Goal: Task Accomplishment & Management: Manage account settings

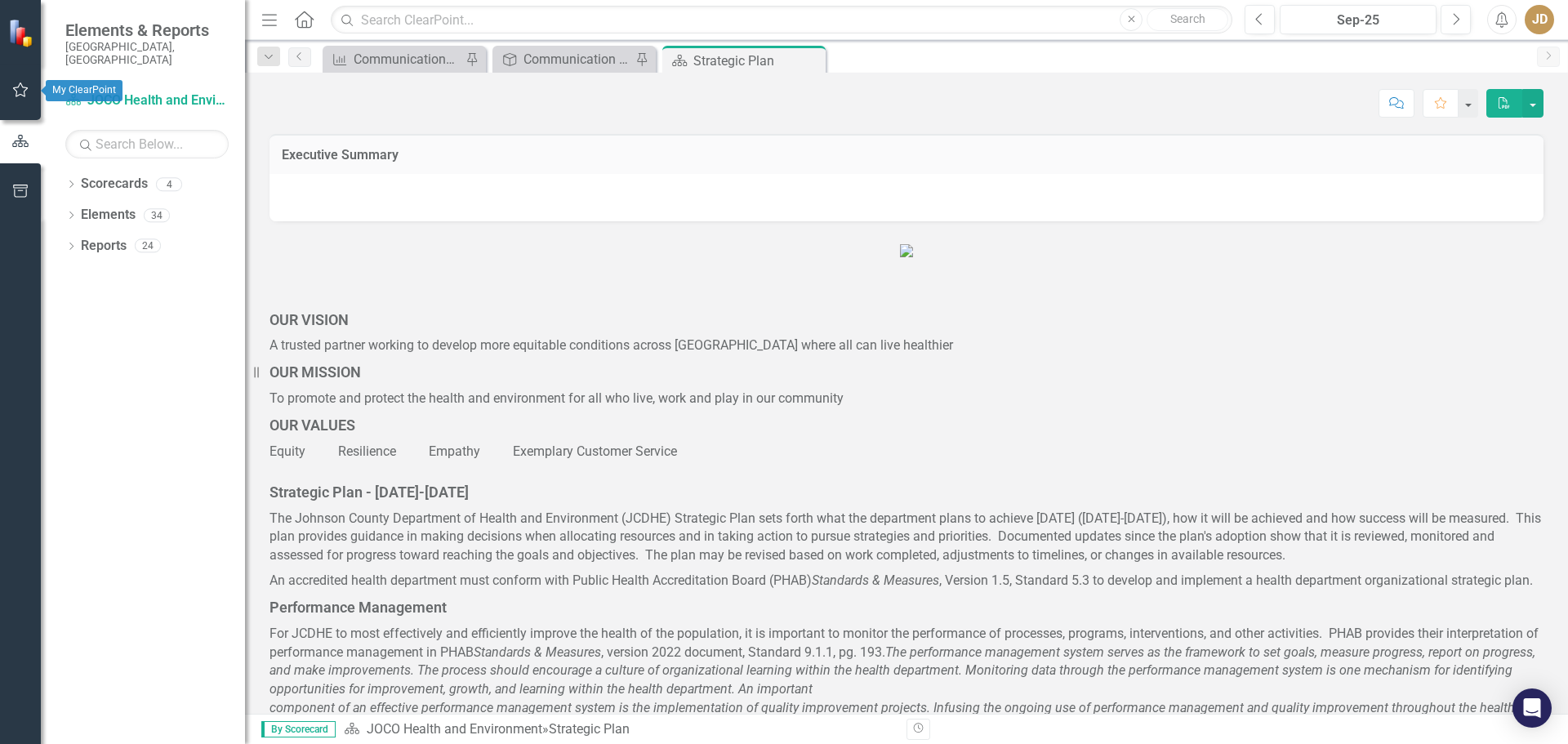
click at [19, 83] on button "button" at bounding box center [20, 91] width 36 height 34
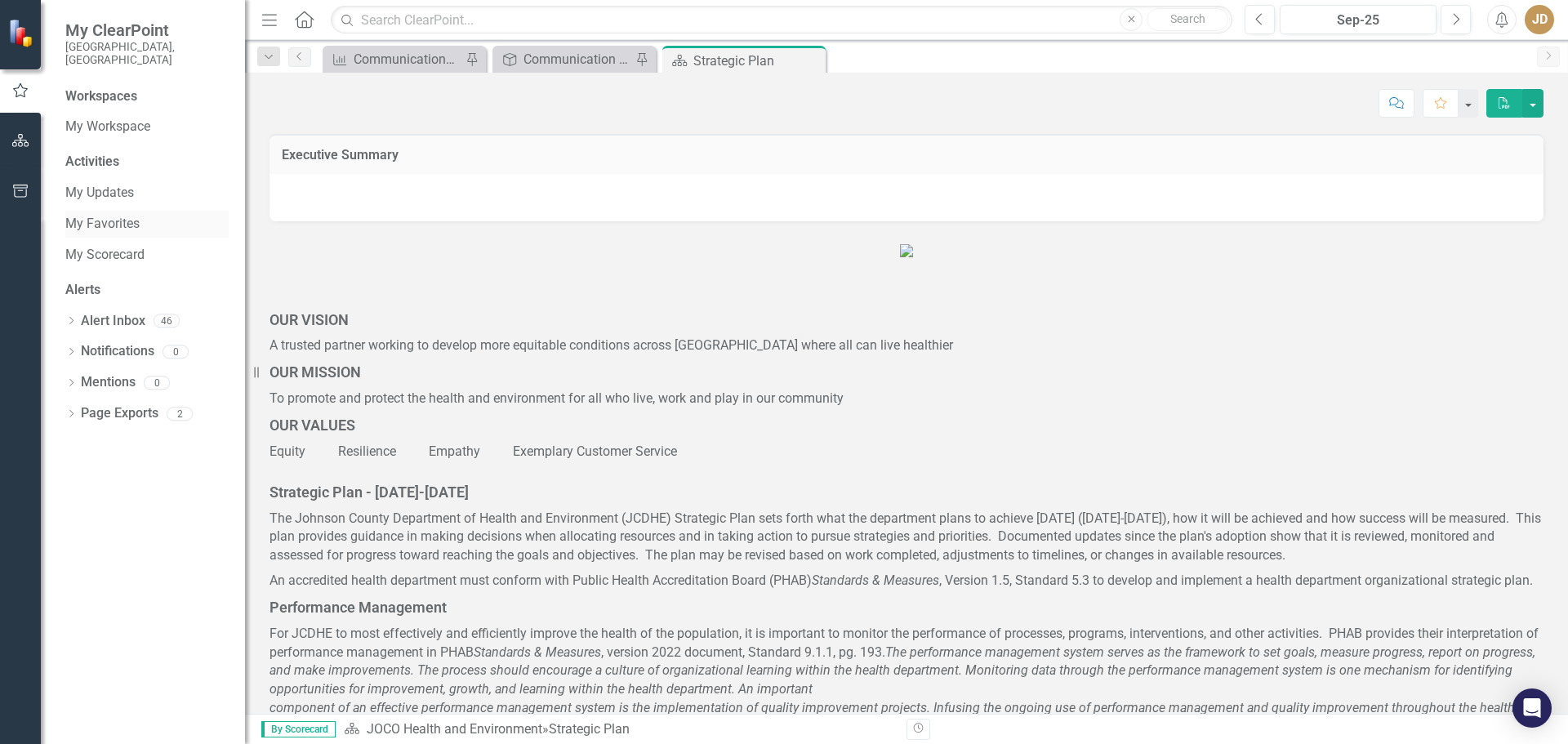
click at [108, 215] on link "My Favorites" at bounding box center [147, 223] width 163 height 19
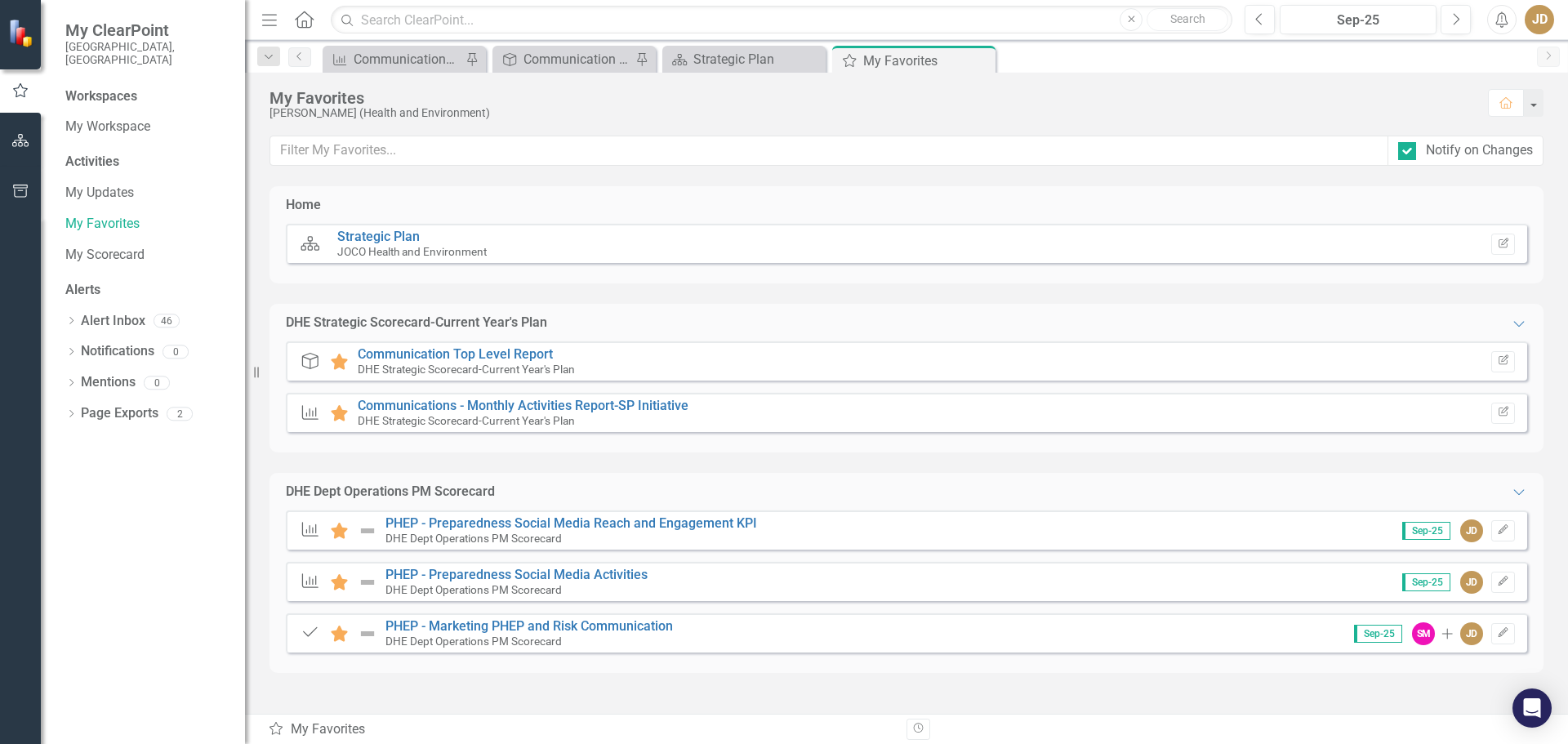
click at [591, 589] on div "DHE Dept Operations PM Scorecard" at bounding box center [516, 589] width 262 height 15
click at [568, 575] on link "PHEP - Preparedness Social Media Activities" at bounding box center [516, 575] width 262 height 16
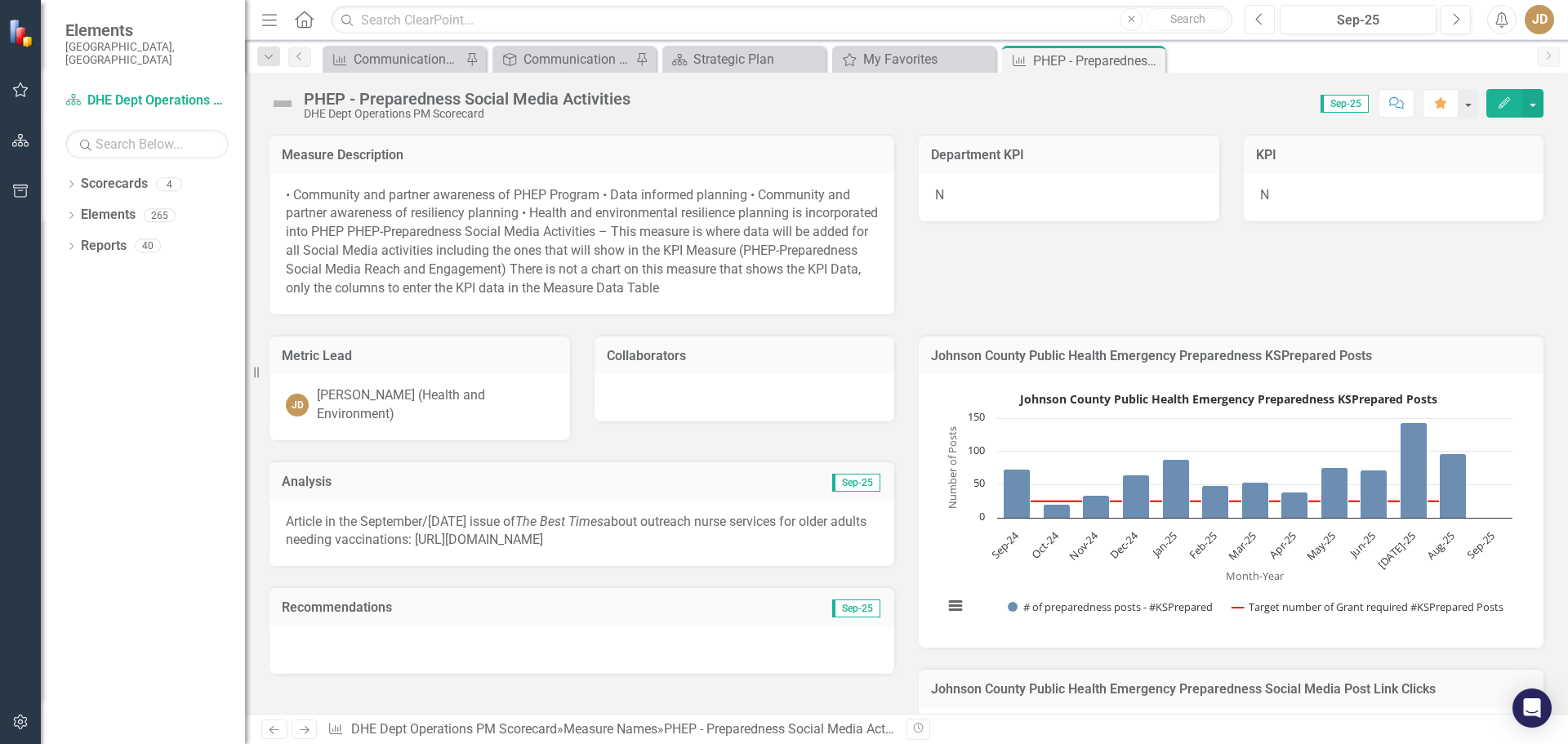
click at [1252, 13] on button "Previous" at bounding box center [1259, 20] width 30 height 30
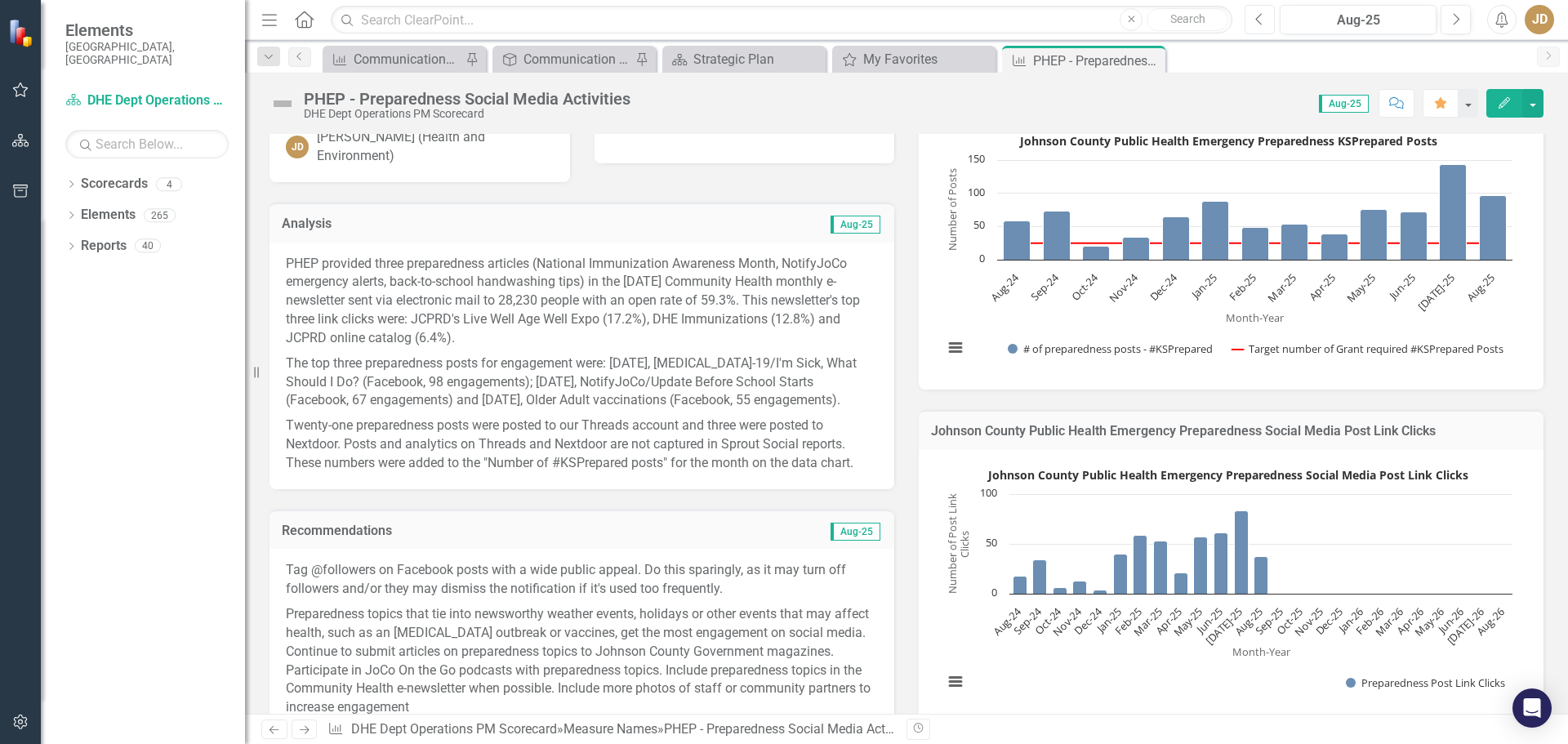
scroll to position [245, 0]
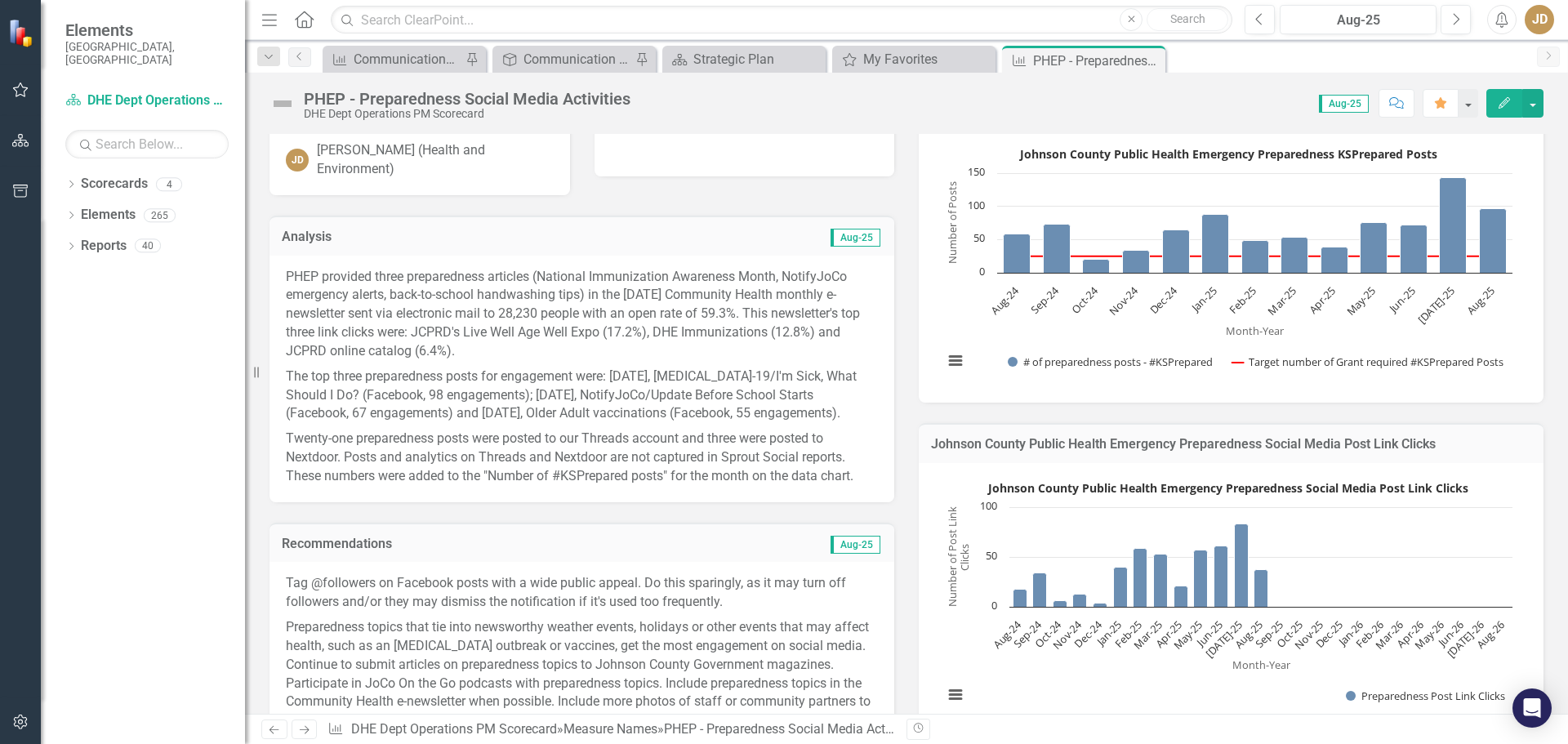
drag, startPoint x: 859, startPoint y: 469, endPoint x: 667, endPoint y: 466, distance: 192.0
click at [667, 466] on p "Twenty-one preparedness posts were posted to our Threads account and three were…" at bounding box center [582, 456] width 592 height 60
drag, startPoint x: 868, startPoint y: 477, endPoint x: 338, endPoint y: 390, distance: 537.1
click at [338, 393] on span "PHEP provided three preparedness articles (National Immunization Awareness Mont…" at bounding box center [582, 377] width 592 height 218
click at [1501, 103] on icon "button" at bounding box center [1504, 103] width 12 height 12
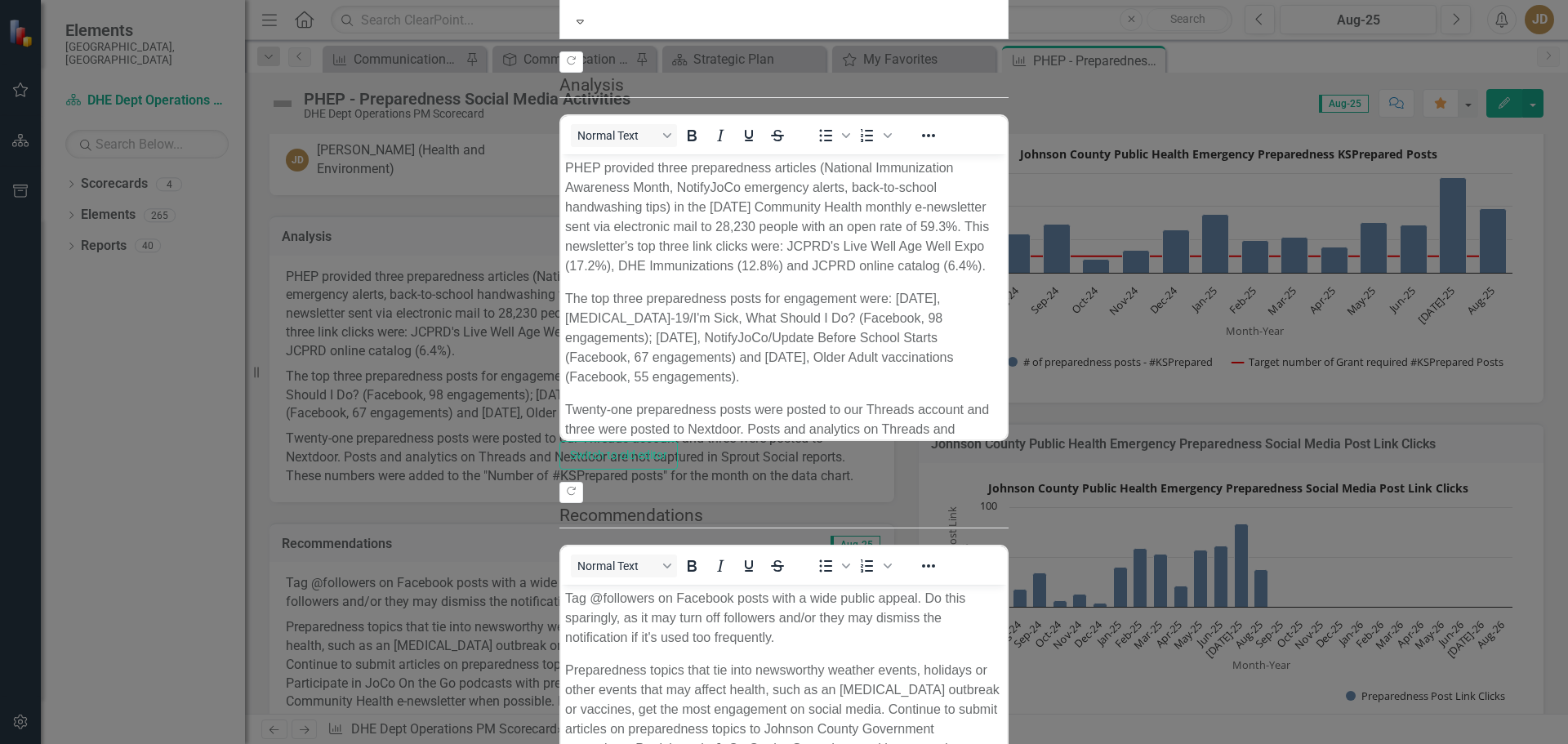
scroll to position [0, 0]
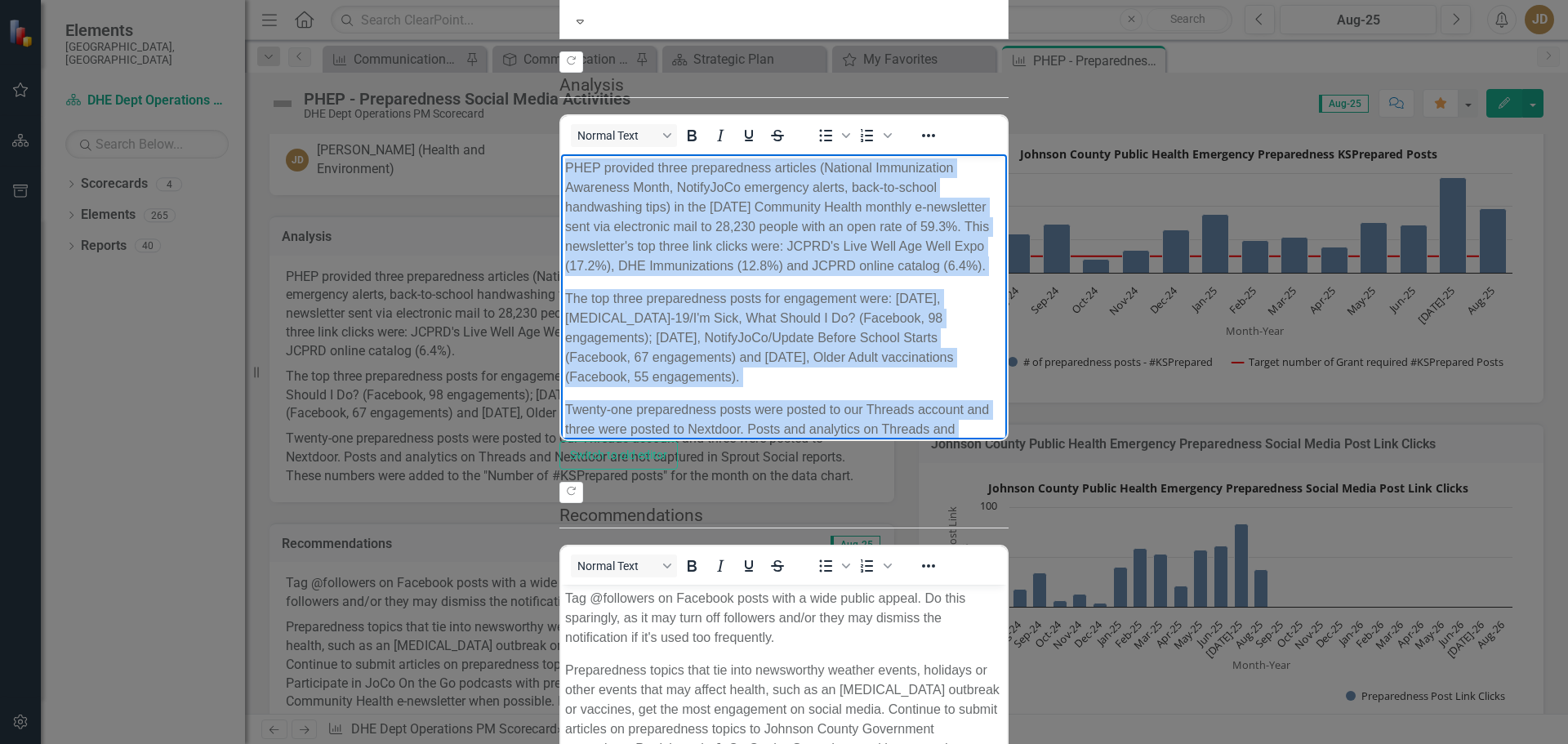
drag, startPoint x: 567, startPoint y: 164, endPoint x: 1257, endPoint y: 305, distance: 704.3
click at [1006, 305] on body "PHEP provided three preparedness articles (National Immunization Awareness Mont…" at bounding box center [783, 334] width 446 height 361
copy body "PHEP provided three preparedness articles (National Immunization Awareness Mont…"
click at [955, 348] on body "PHEP provided three preparedness articles (National Immunization Awareness Mont…" at bounding box center [783, 334] width 446 height 361
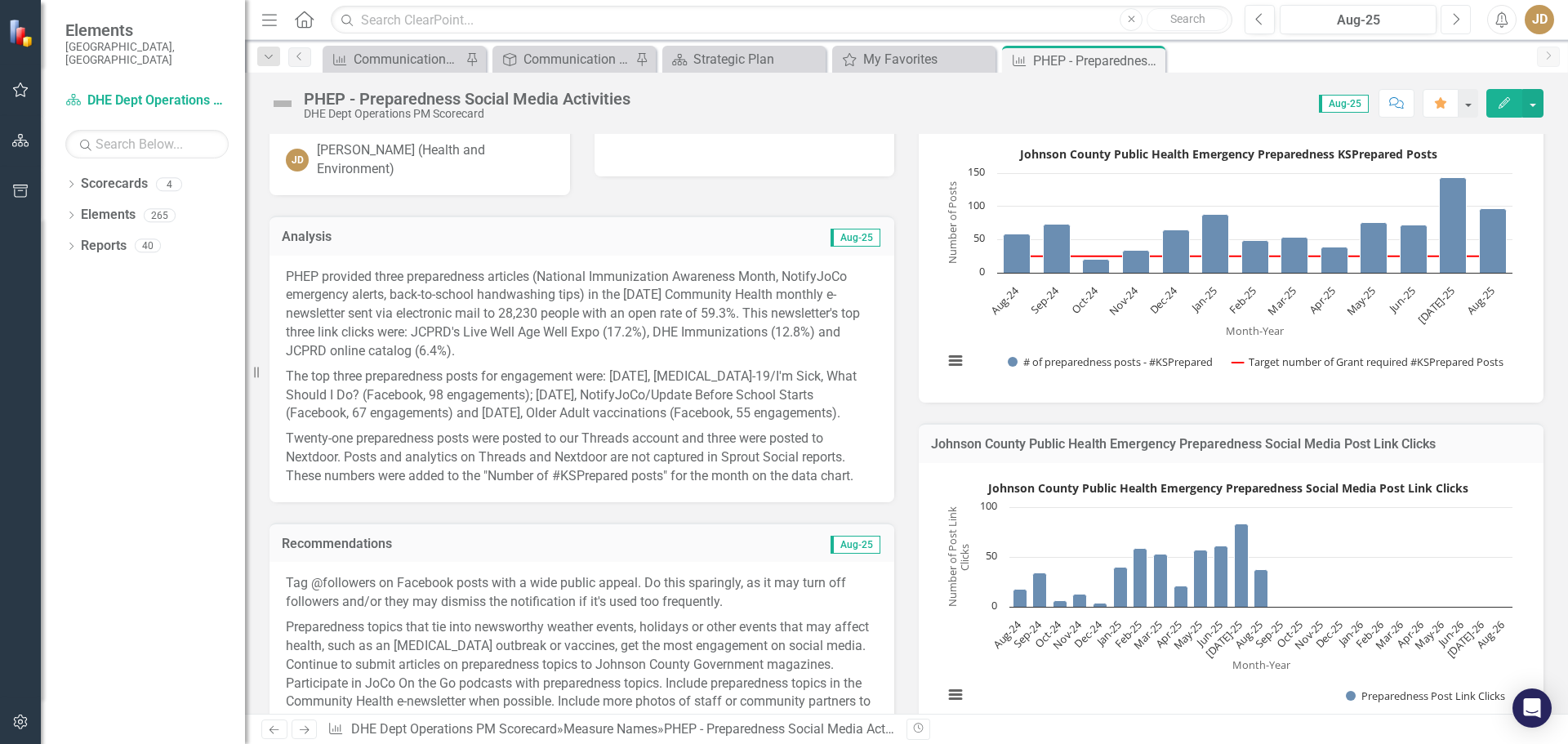
click at [1458, 16] on icon "Next" at bounding box center [1455, 19] width 9 height 15
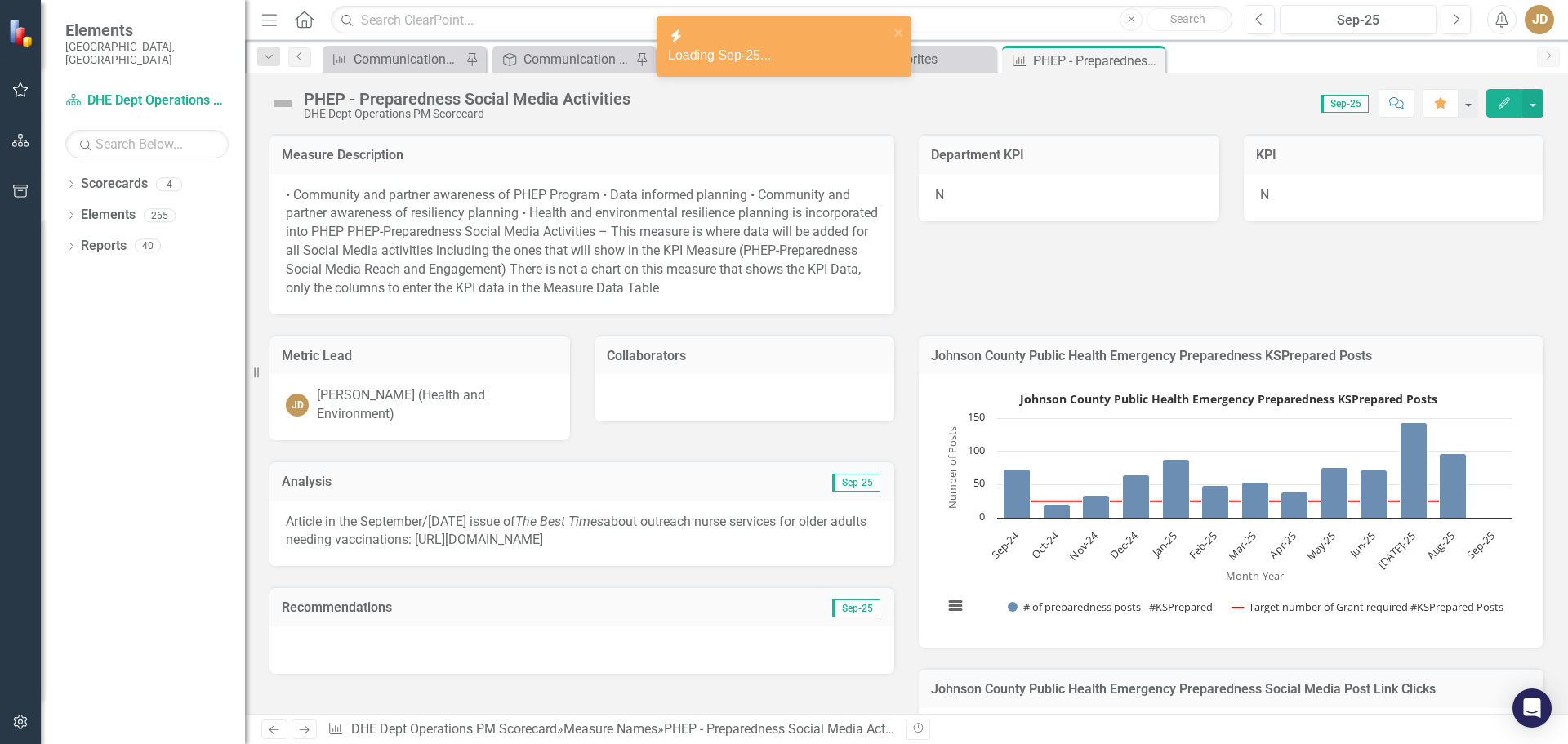
click at [1503, 103] on icon "button" at bounding box center [1504, 103] width 12 height 12
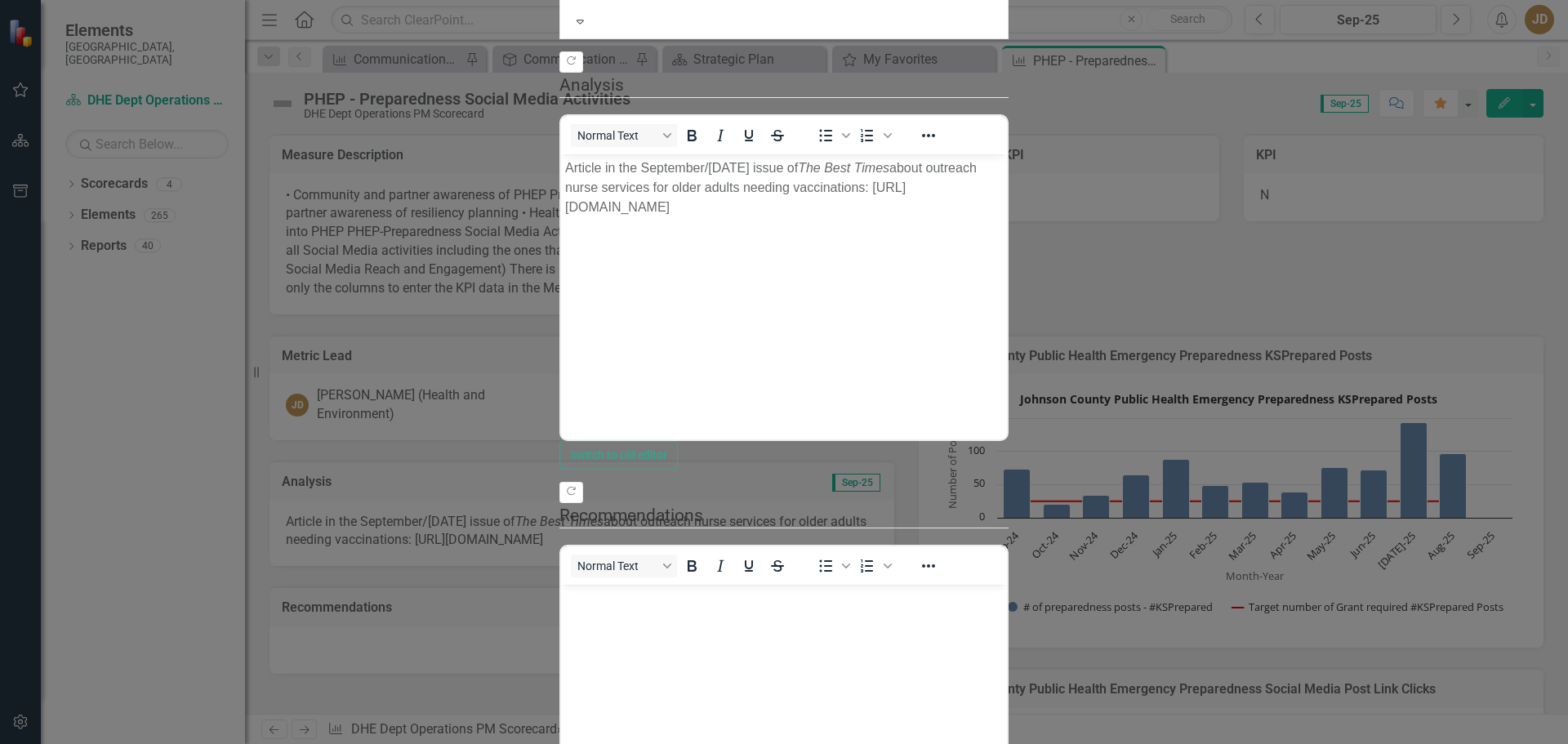
click at [935, 190] on p "Article in the September/October 2025 issue of The Best Times about outreach nu…" at bounding box center [783, 187] width 438 height 59
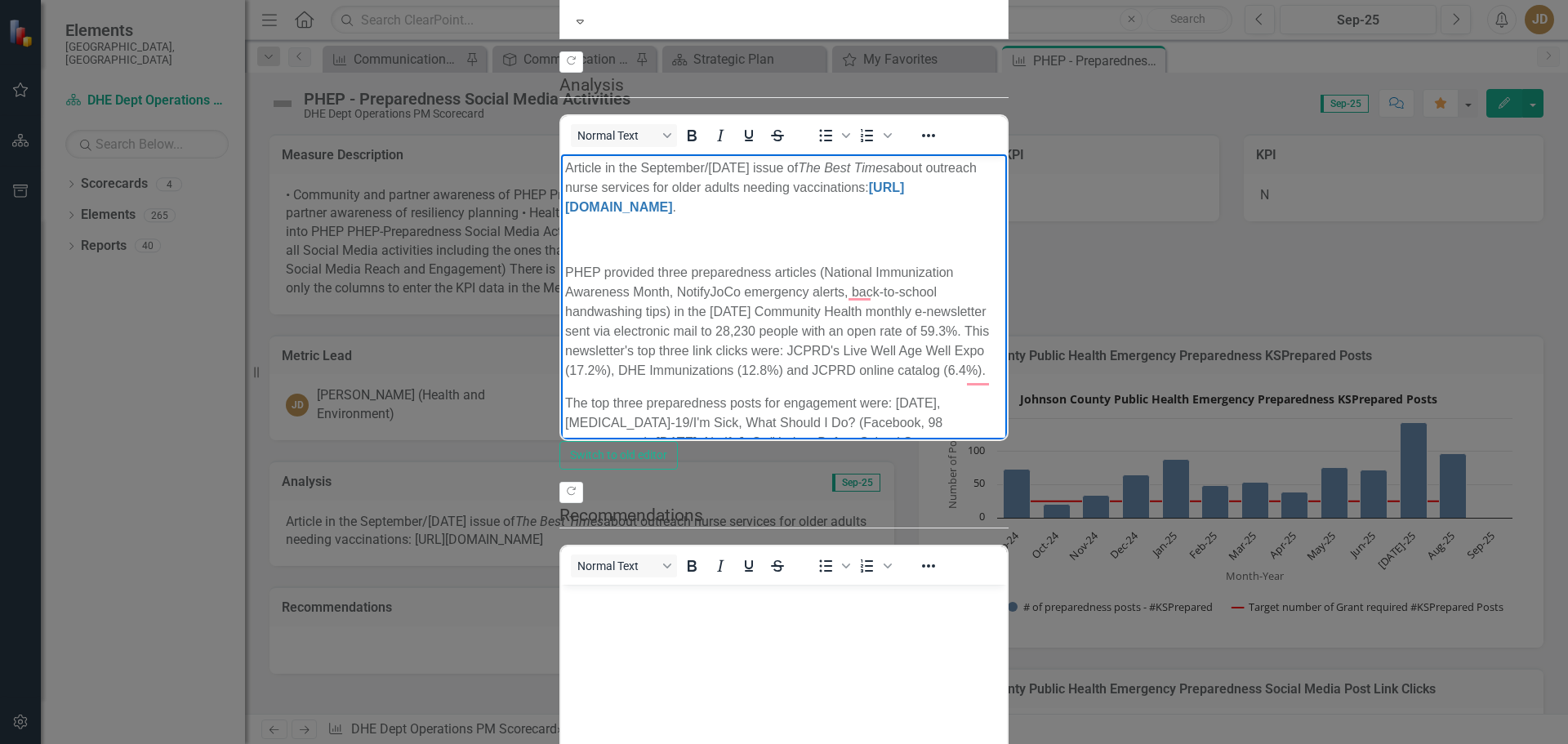
click at [566, 262] on p "PHEP provided three preparedness articles (National Immunization Awareness Mont…" at bounding box center [783, 321] width 438 height 118
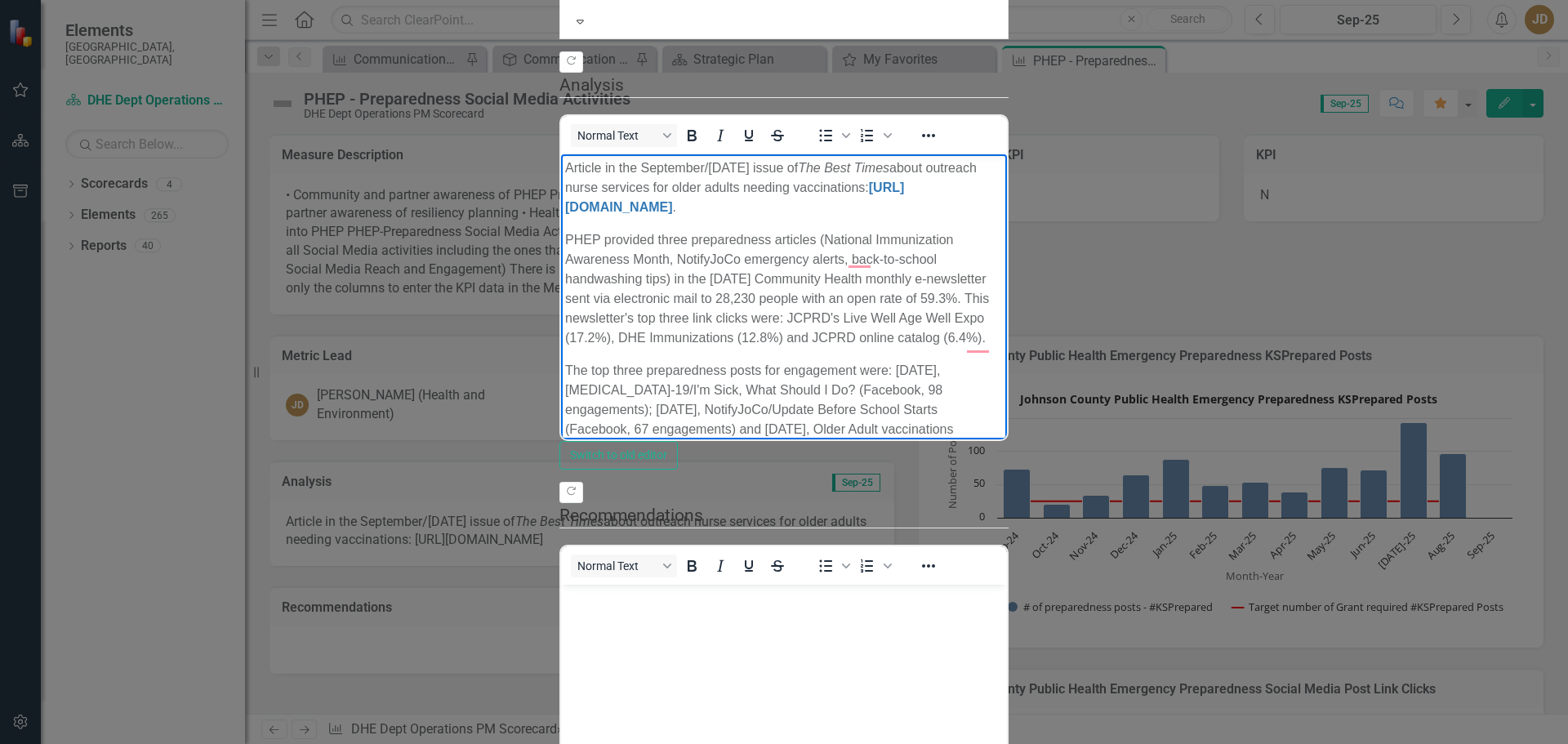
click at [937, 360] on p "The top three preparedness posts for engagement were: [DATE], [MEDICAL_DATA]-19…" at bounding box center [783, 409] width 438 height 98
click at [1002, 360] on p "The top three preparedness posts for engagement were: Sept. 22, COVID-19 Vax fo…" at bounding box center [783, 400] width 438 height 79
click at [1002, 452] on p "Twenty-one preparedness posts were posted to our Threads account and three were…" at bounding box center [783, 501] width 438 height 98
click at [1002, 360] on p "The top three preparedness posts for engagement were: Sept. 22, COVID-19 Vax fo…" at bounding box center [783, 400] width 438 height 79
click at [645, 360] on p "The top three preparedness posts for engagement were: Sept. 22, COVID-19 Vax fo…" at bounding box center [783, 400] width 438 height 79
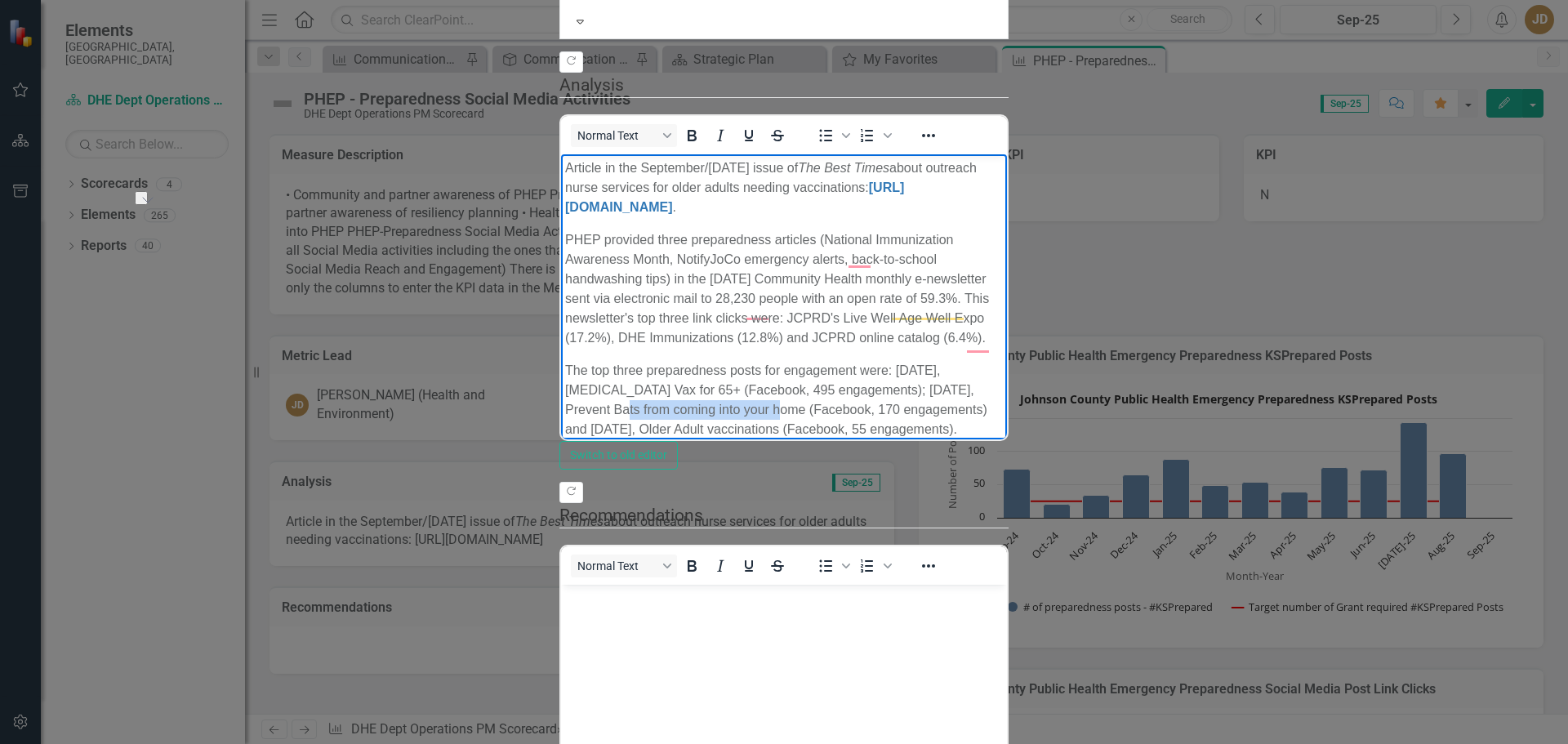
drag, startPoint x: 1559, startPoint y: 289, endPoint x: 1396, endPoint y: 290, distance: 163.0
click at [1002, 360] on p "The top three preparedness posts for engagement were: Sept. 22, COVID-19 Vax fo…" at bounding box center [783, 400] width 438 height 79
click at [650, 360] on p "The top three preparedness posts for engagement were: Sept. 22, COVID-19 Vax fo…" at bounding box center [783, 400] width 438 height 79
drag, startPoint x: 873, startPoint y: 310, endPoint x: 733, endPoint y: 310, distance: 140.0
click at [733, 360] on p "The top three preparedness posts for engagement were: Sept. 22, COVID-19 Vax fo…" at bounding box center [783, 400] width 438 height 79
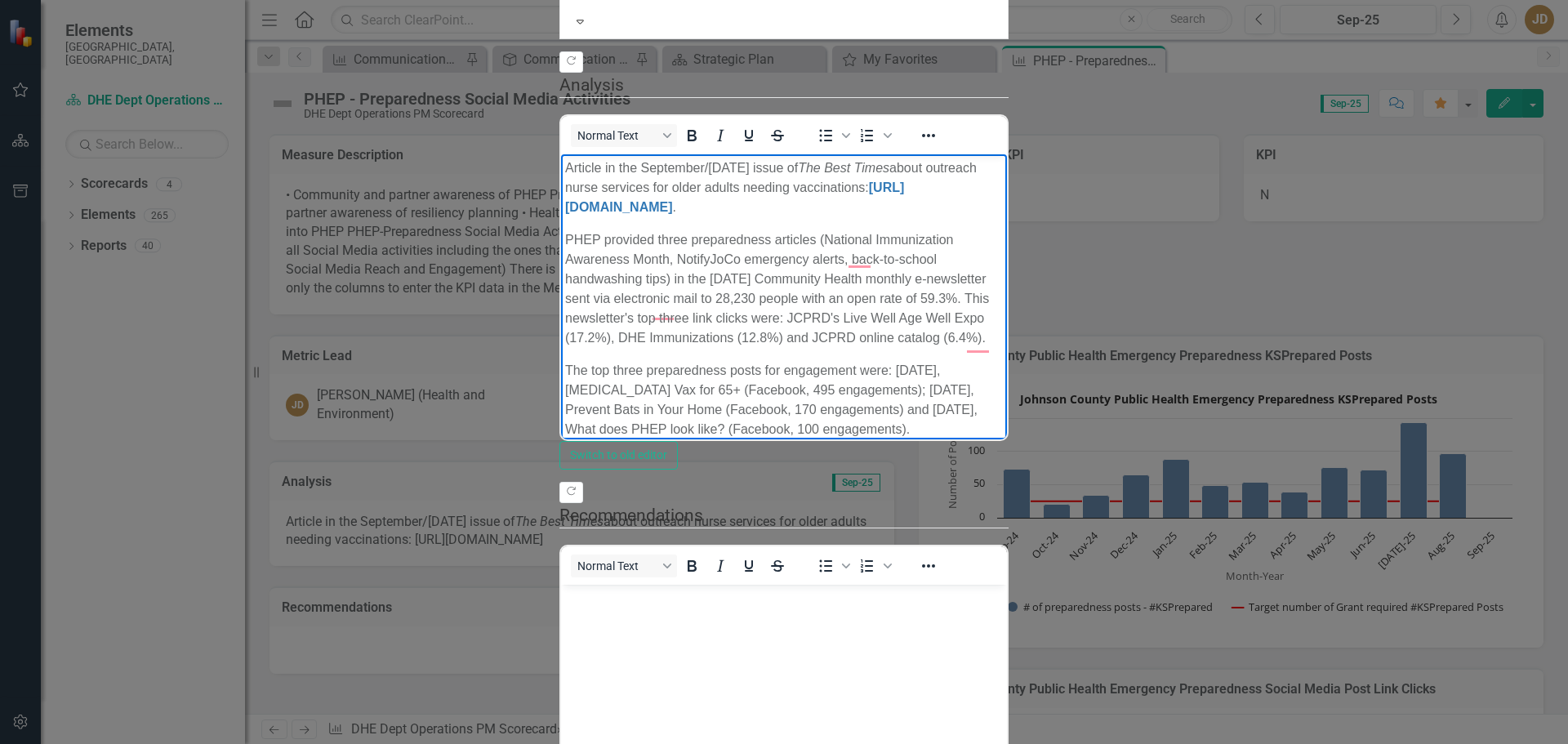
click at [817, 452] on p "Twenty-one preparedness posts were posted to our Threads account and three were…" at bounding box center [783, 501] width 438 height 98
click at [1002, 229] on p "PHEP provided three preparedness articles (National Immunization Awareness Mont…" at bounding box center [783, 288] width 438 height 118
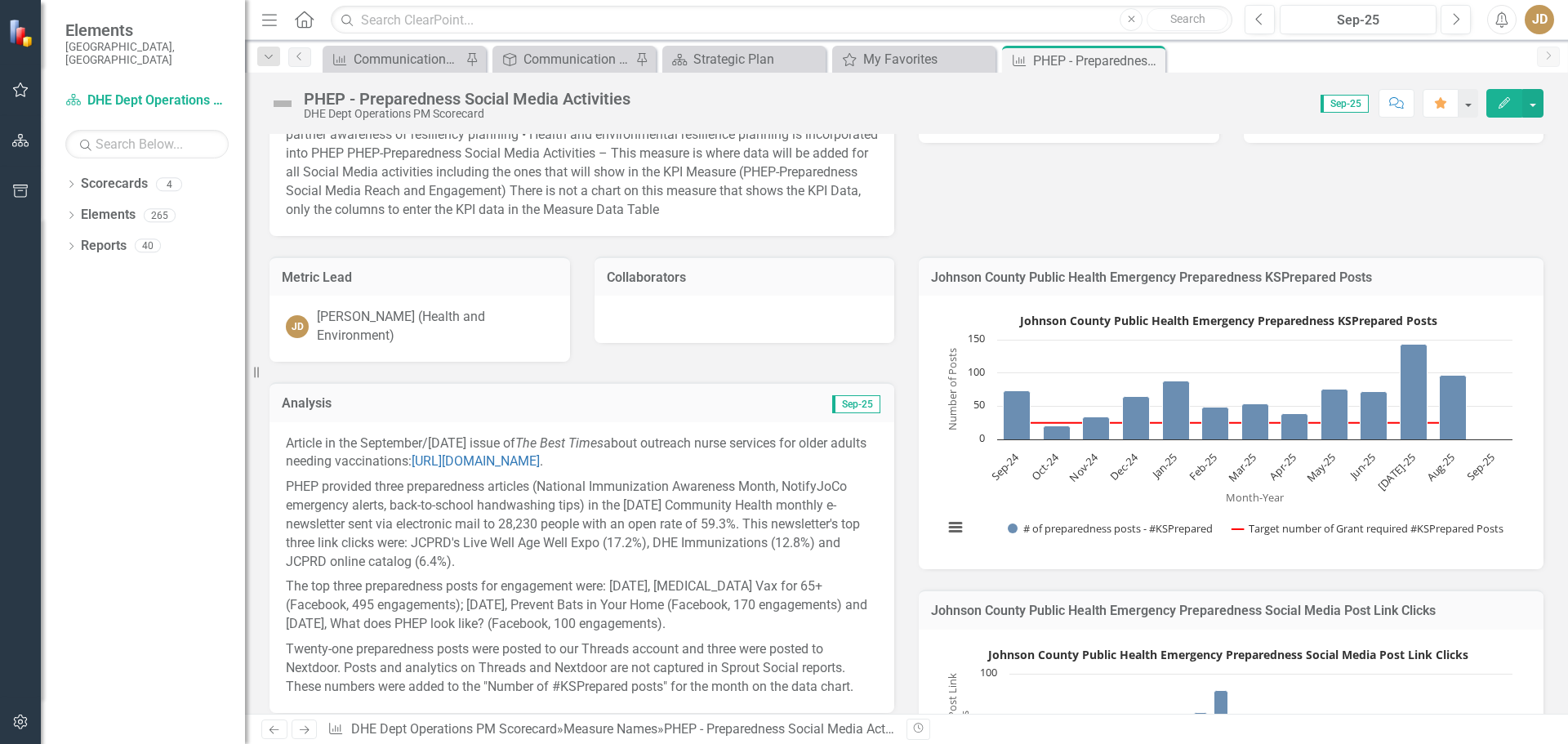
scroll to position [163, 0]
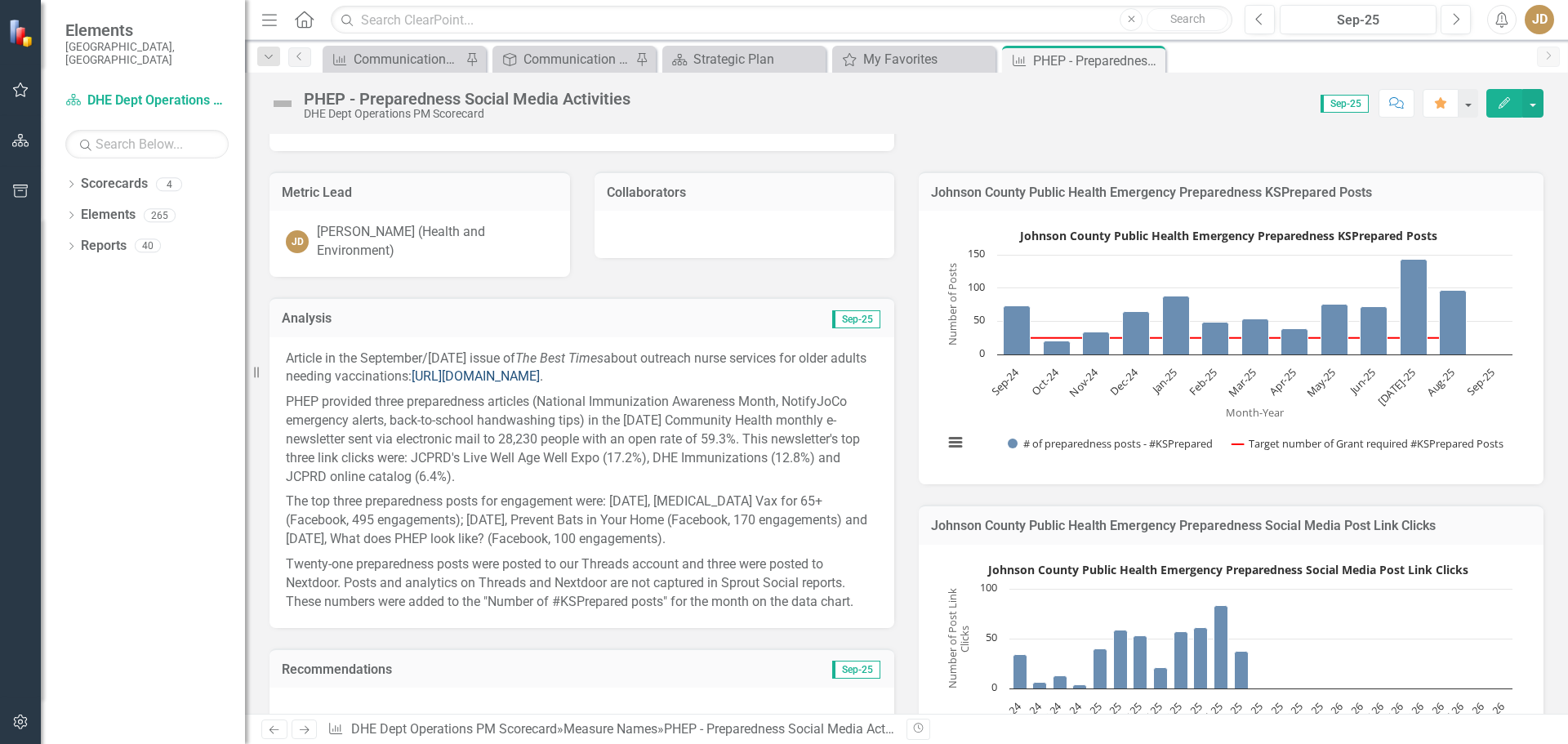
click at [531, 384] on link "[URL][DOMAIN_NAME]" at bounding box center [475, 376] width 128 height 16
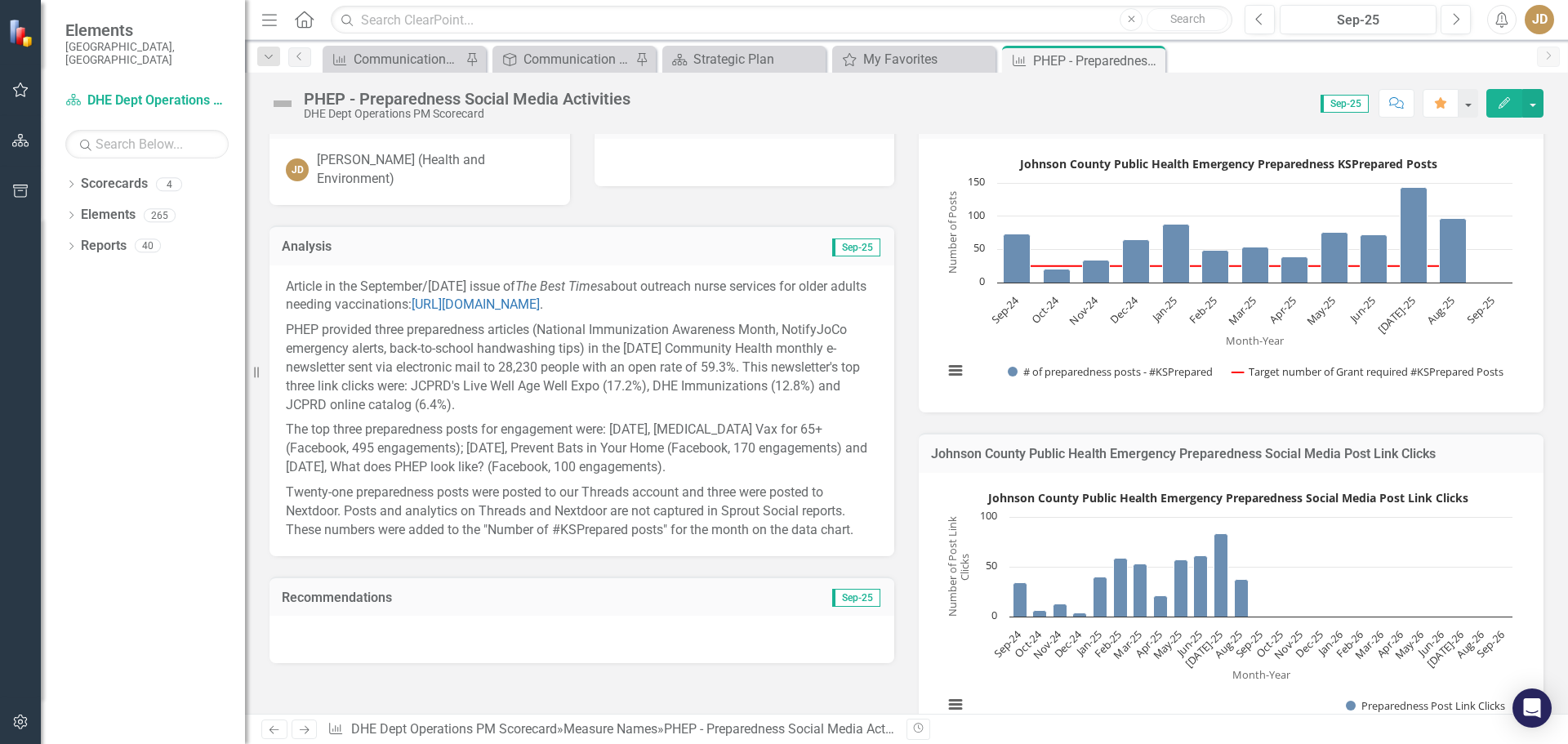
scroll to position [245, 0]
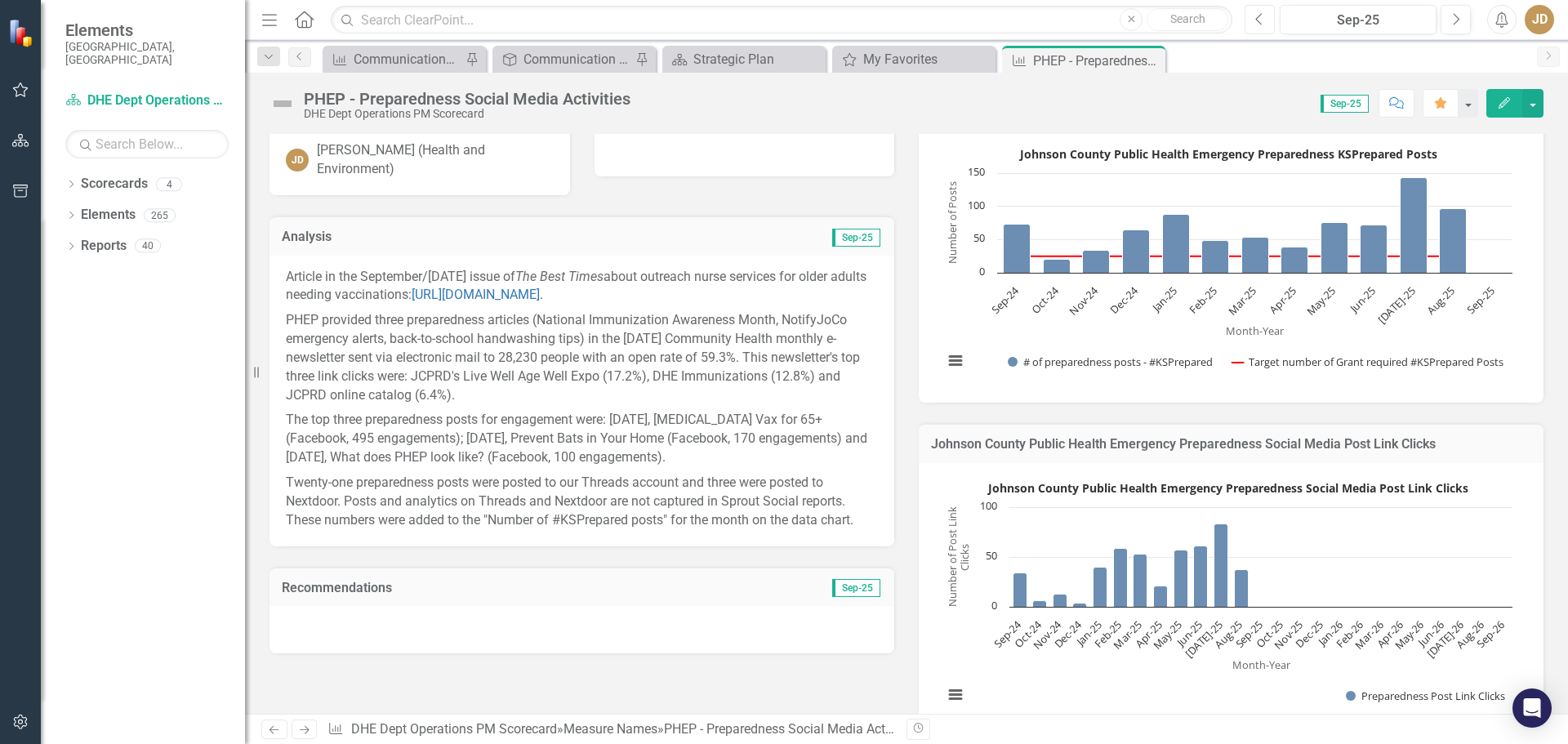
click at [1262, 22] on icon "Previous" at bounding box center [1259, 19] width 9 height 15
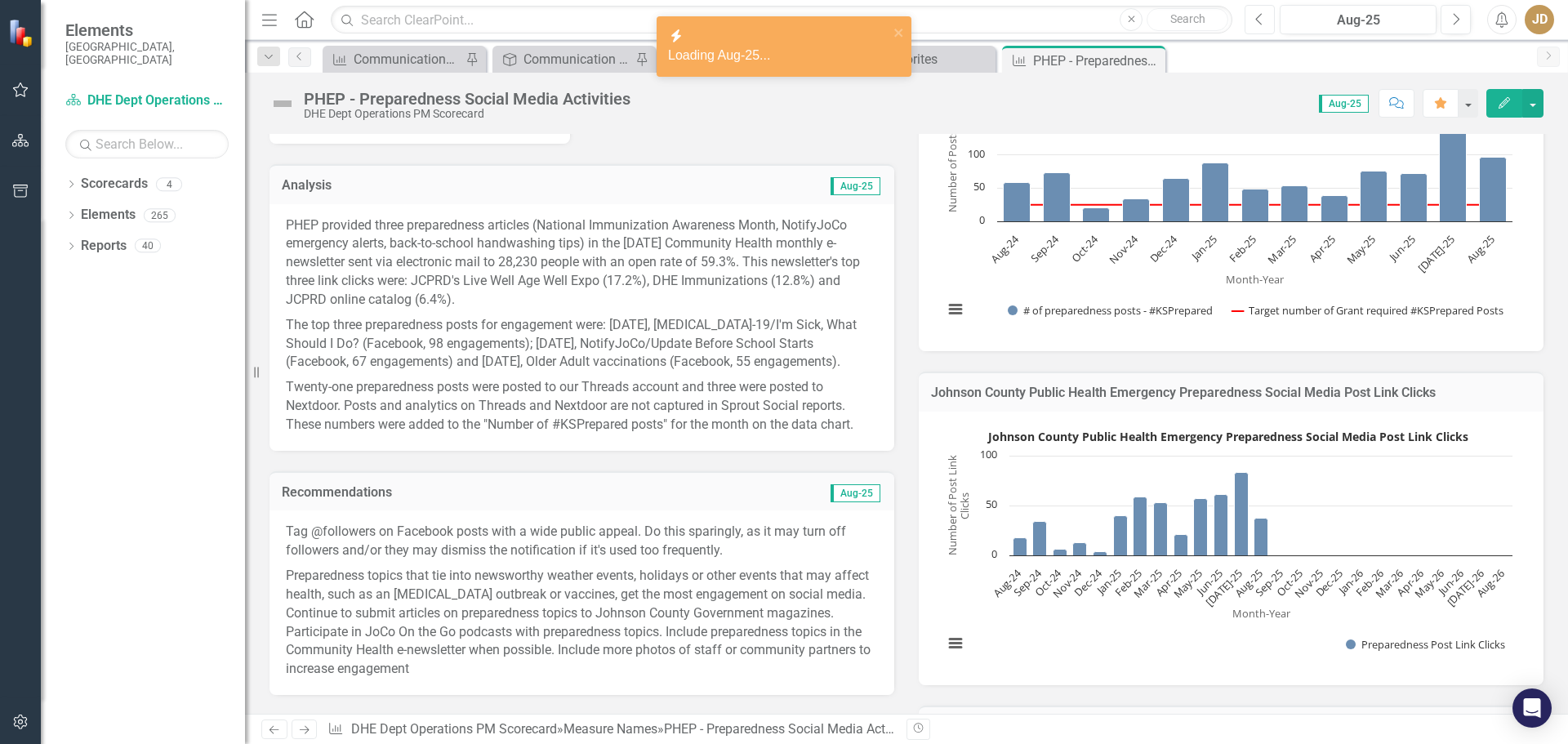
scroll to position [408, 0]
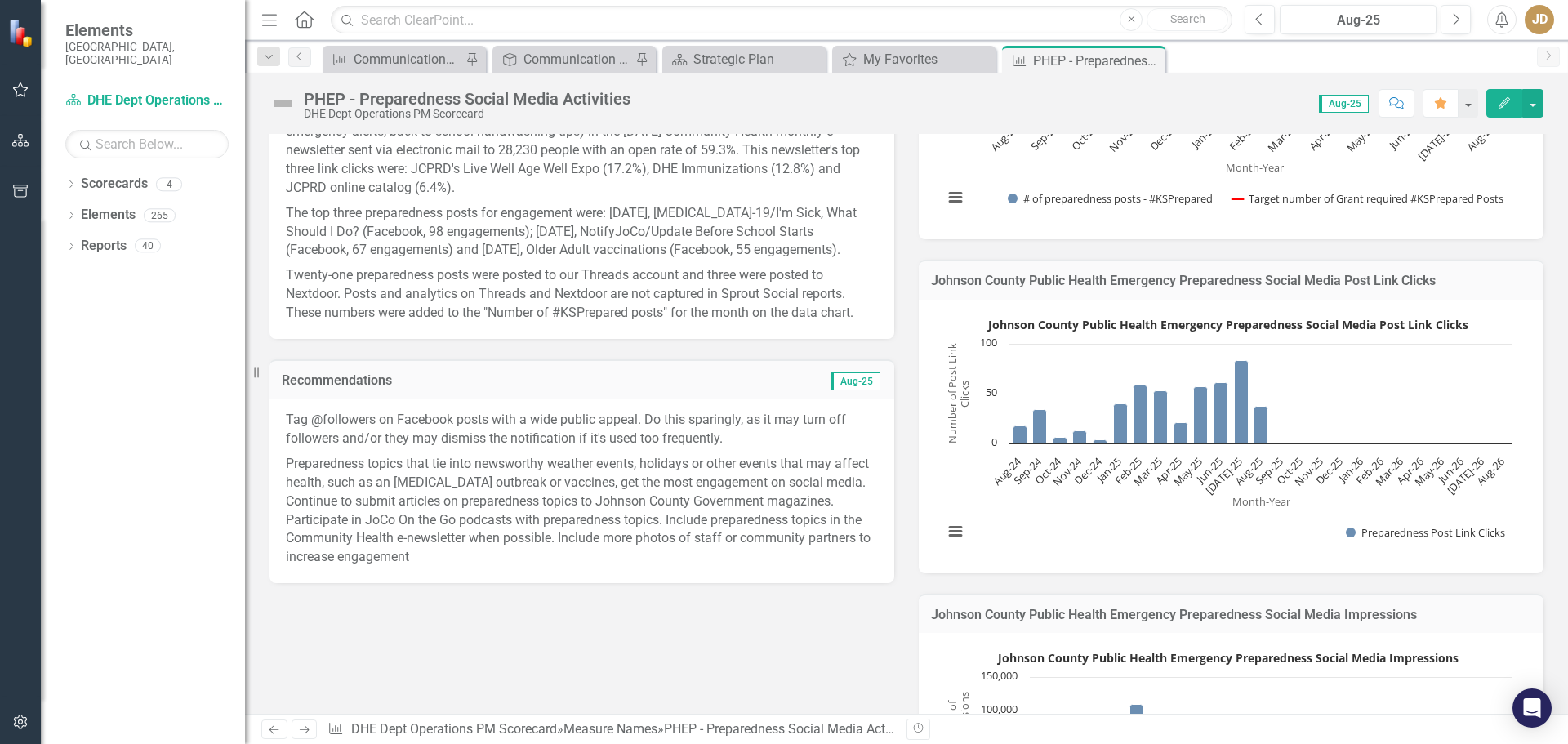
click at [1501, 97] on icon "Edit" at bounding box center [1503, 103] width 15 height 12
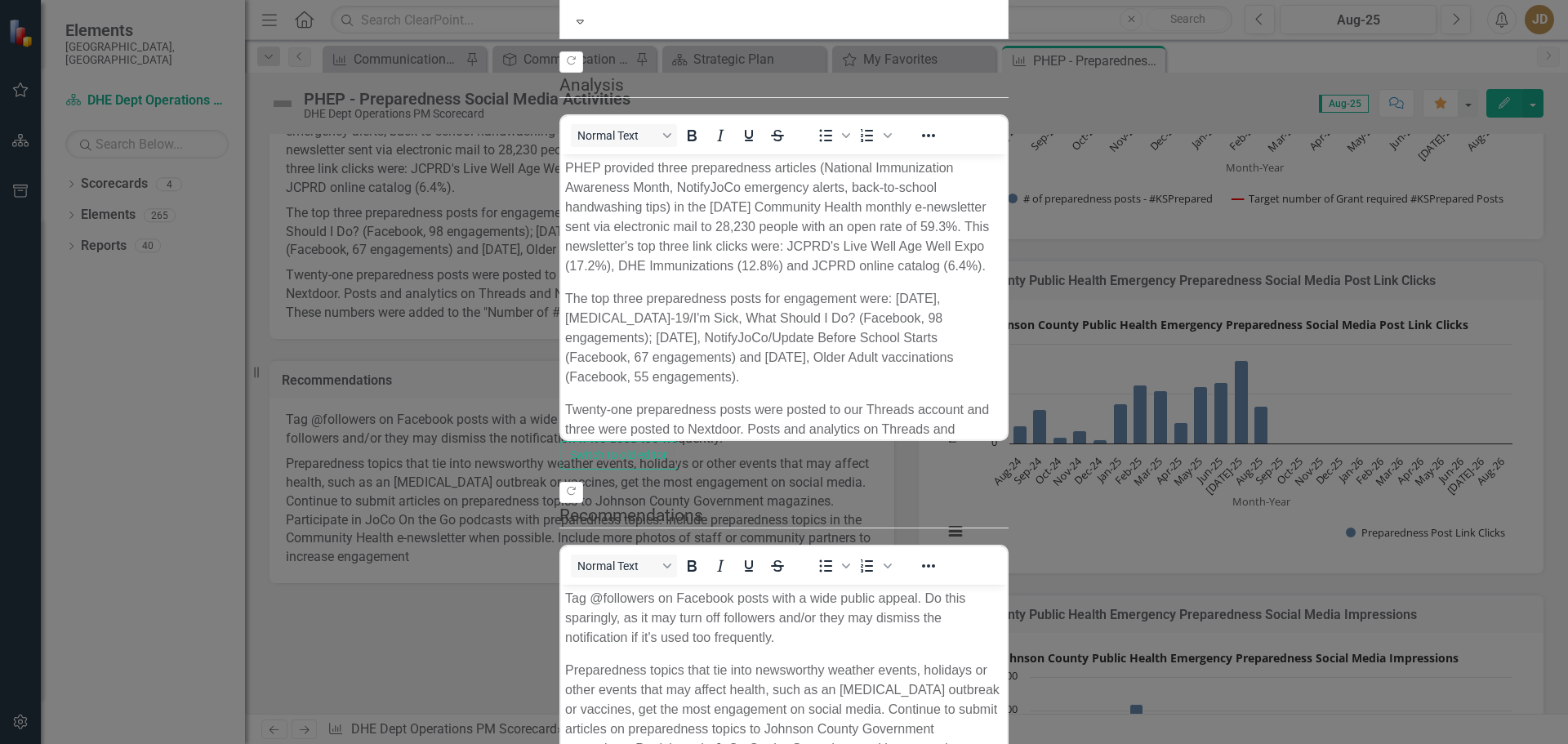
scroll to position [249, 0]
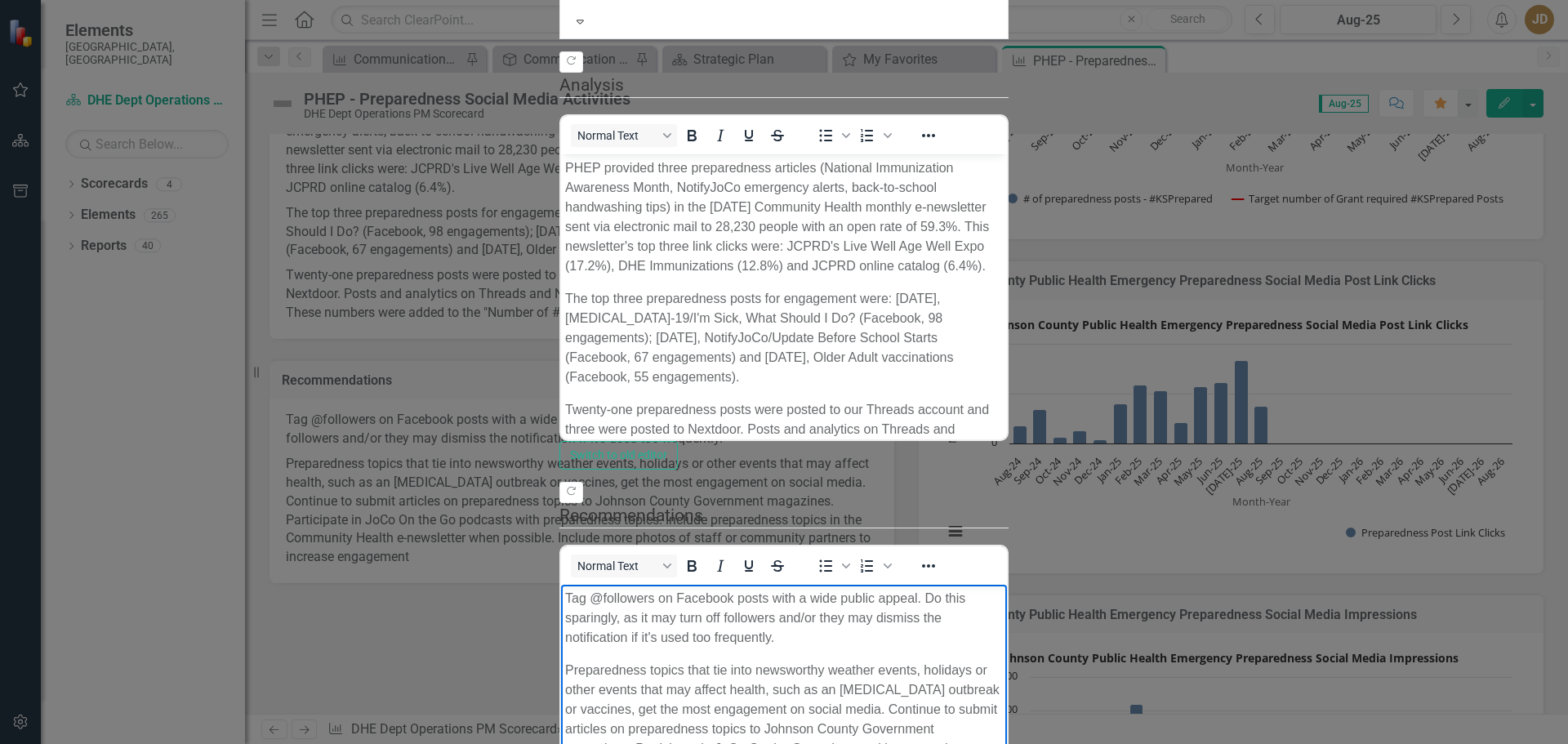
drag, startPoint x: 568, startPoint y: 594, endPoint x: 1761, endPoint y: 675, distance: 1195.7
click at [1006, 675] on html "Tag @followers on Facebook posts with a wide public appeal. Do this sparingly, …" at bounding box center [783, 709] width 446 height 250
copy body "Tag @followers on Facebook posts with a wide public appeal. Do this sparingly, …"
click at [1006, 743] on body "Tag @followers on Facebook posts with a wide public appeal. Do this sparingly, …" at bounding box center [783, 709] width 446 height 250
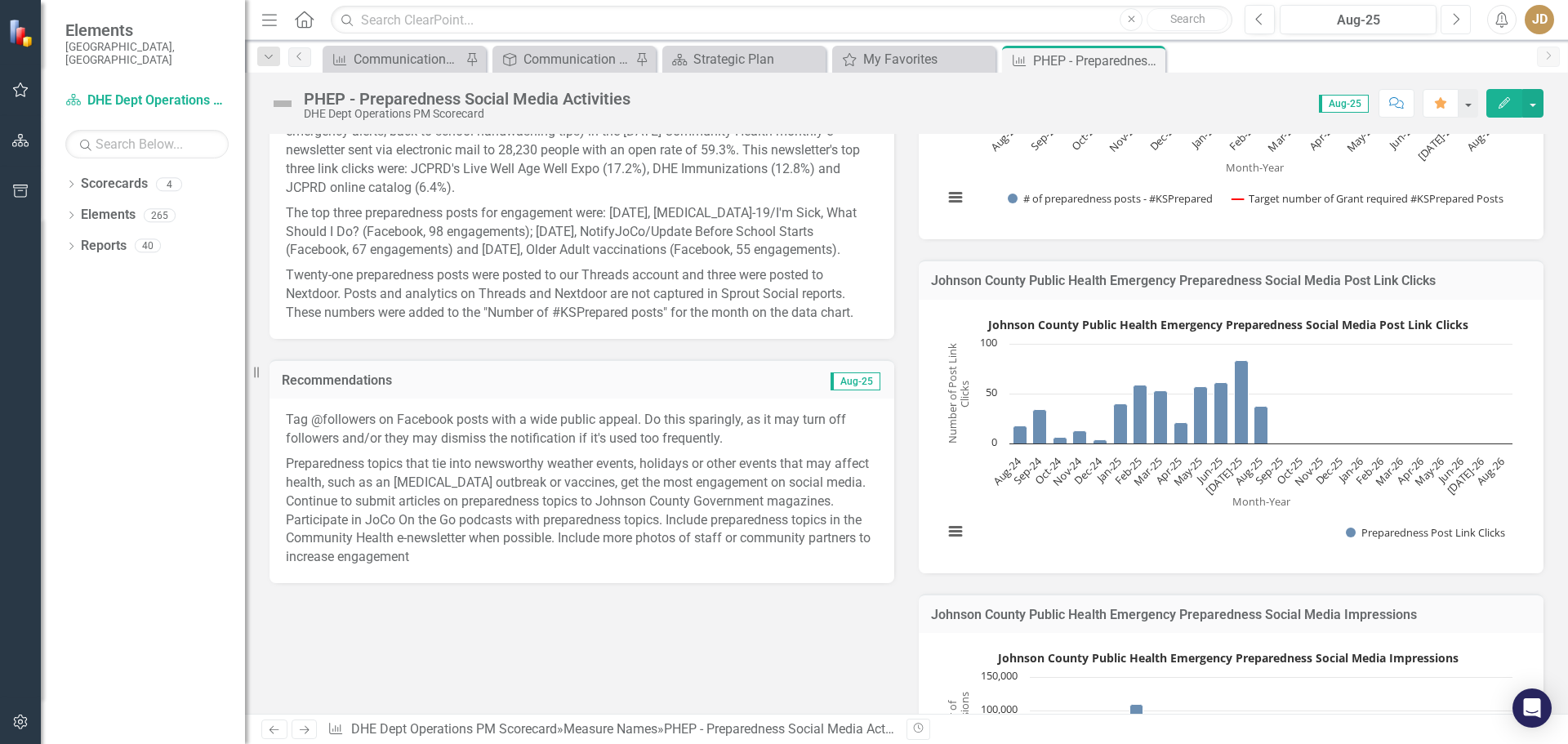
click at [1458, 19] on icon "button" at bounding box center [1457, 19] width 7 height 12
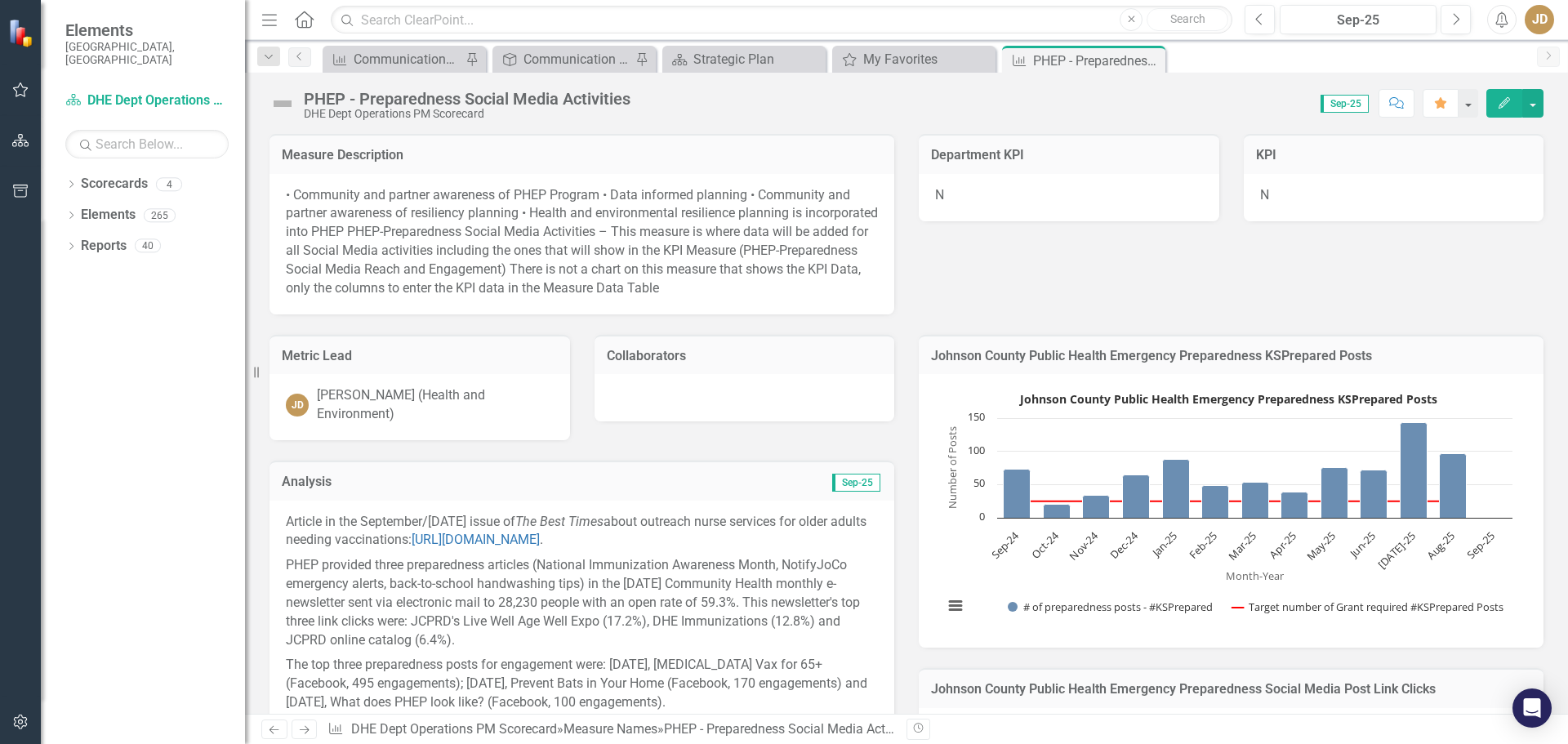
click at [1501, 103] on icon "button" at bounding box center [1504, 103] width 12 height 12
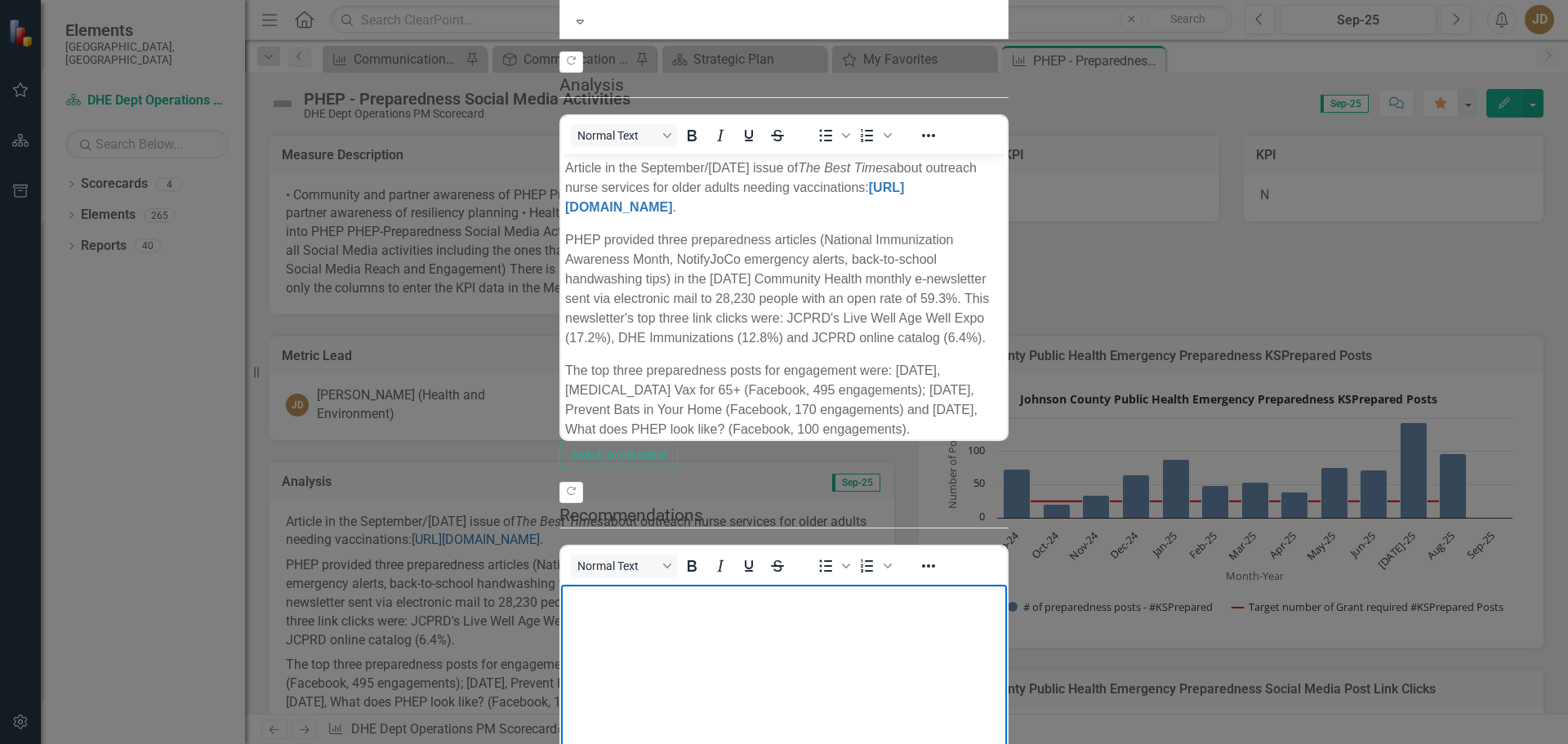
click at [633, 601] on p "Rich Text Area. Press ALT-0 for help." at bounding box center [783, 598] width 438 height 20
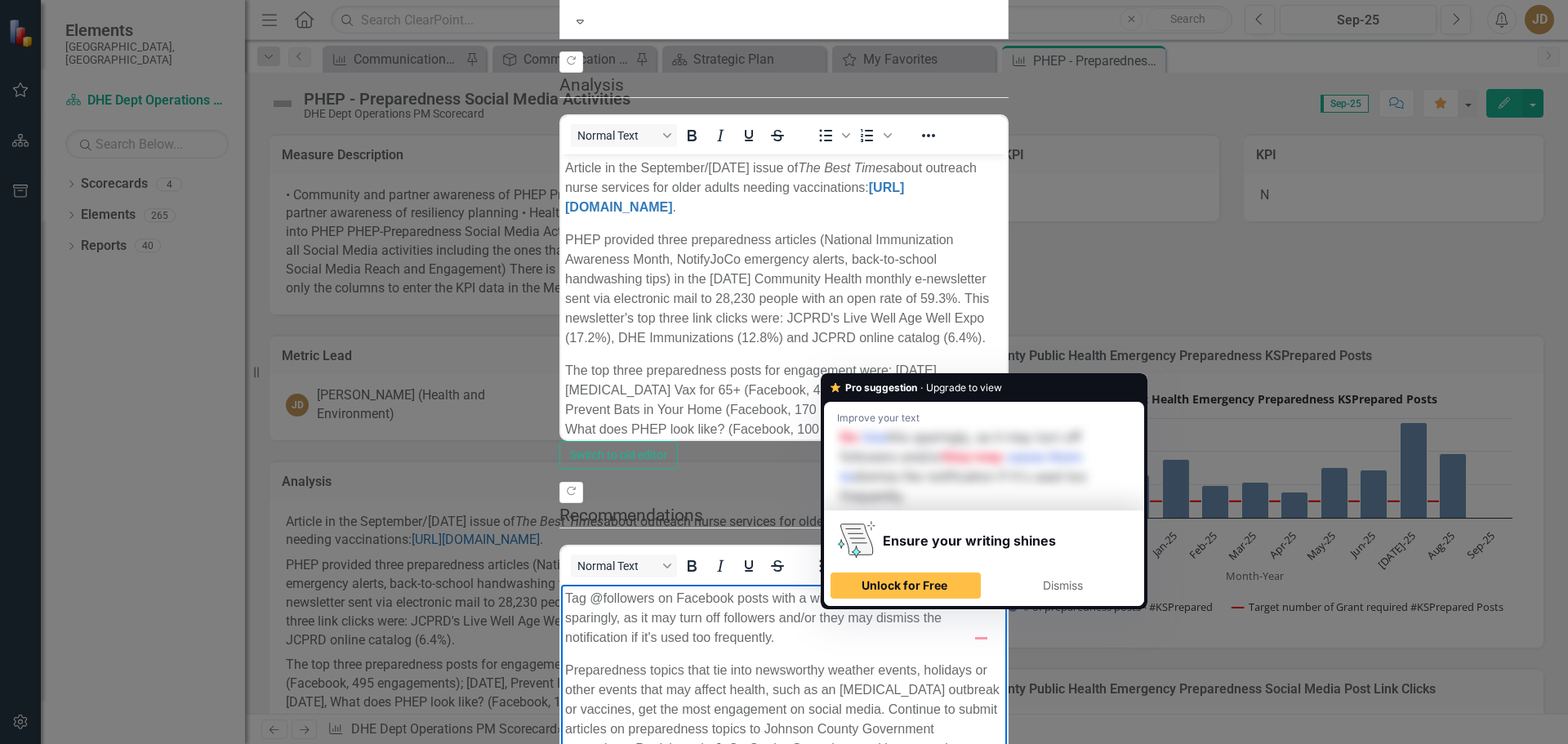
scroll to position [163, 0]
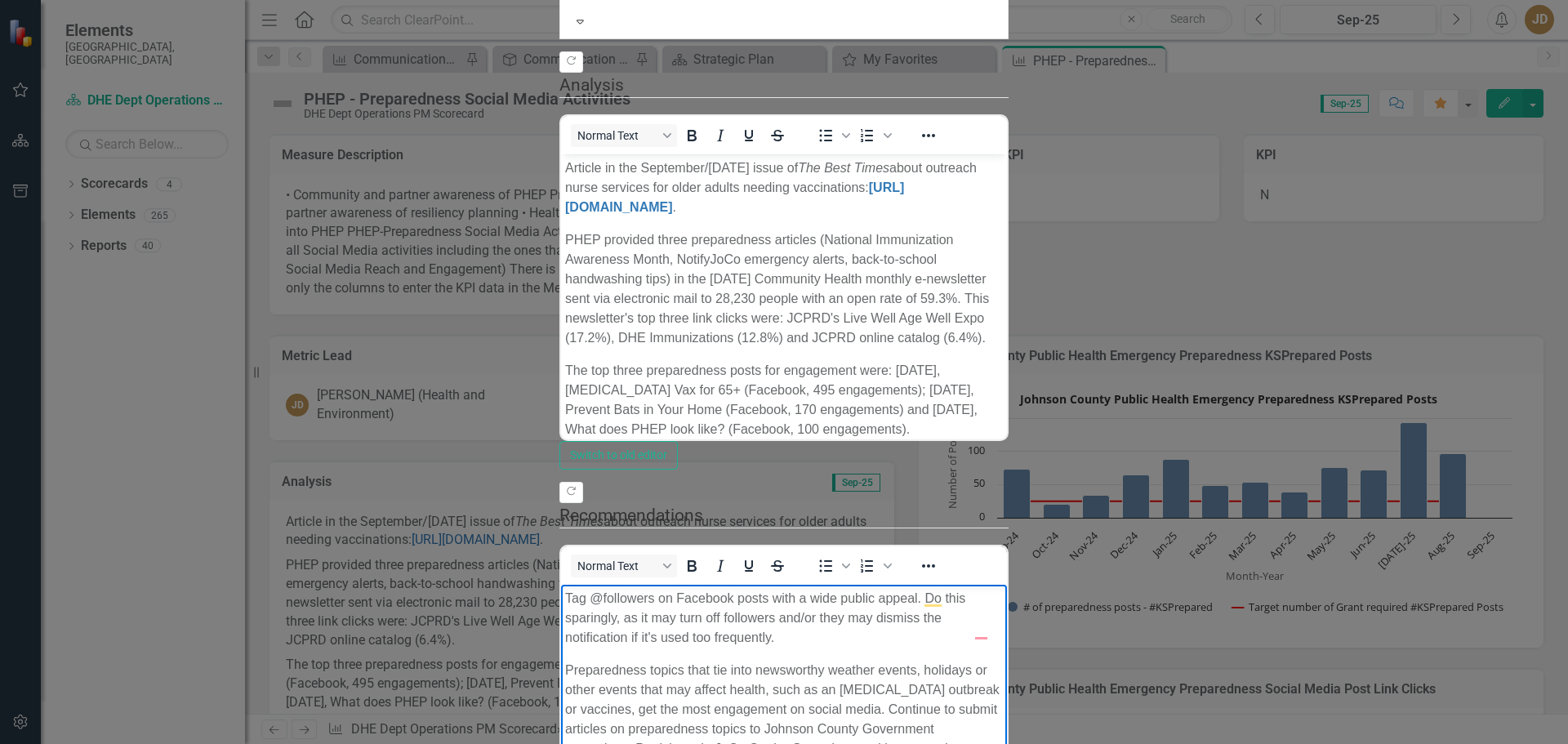
click at [1002, 589] on p "Tag @followers on Facebook posts with a wide public appeal. Do this sparingly, …" at bounding box center [783, 618] width 438 height 59
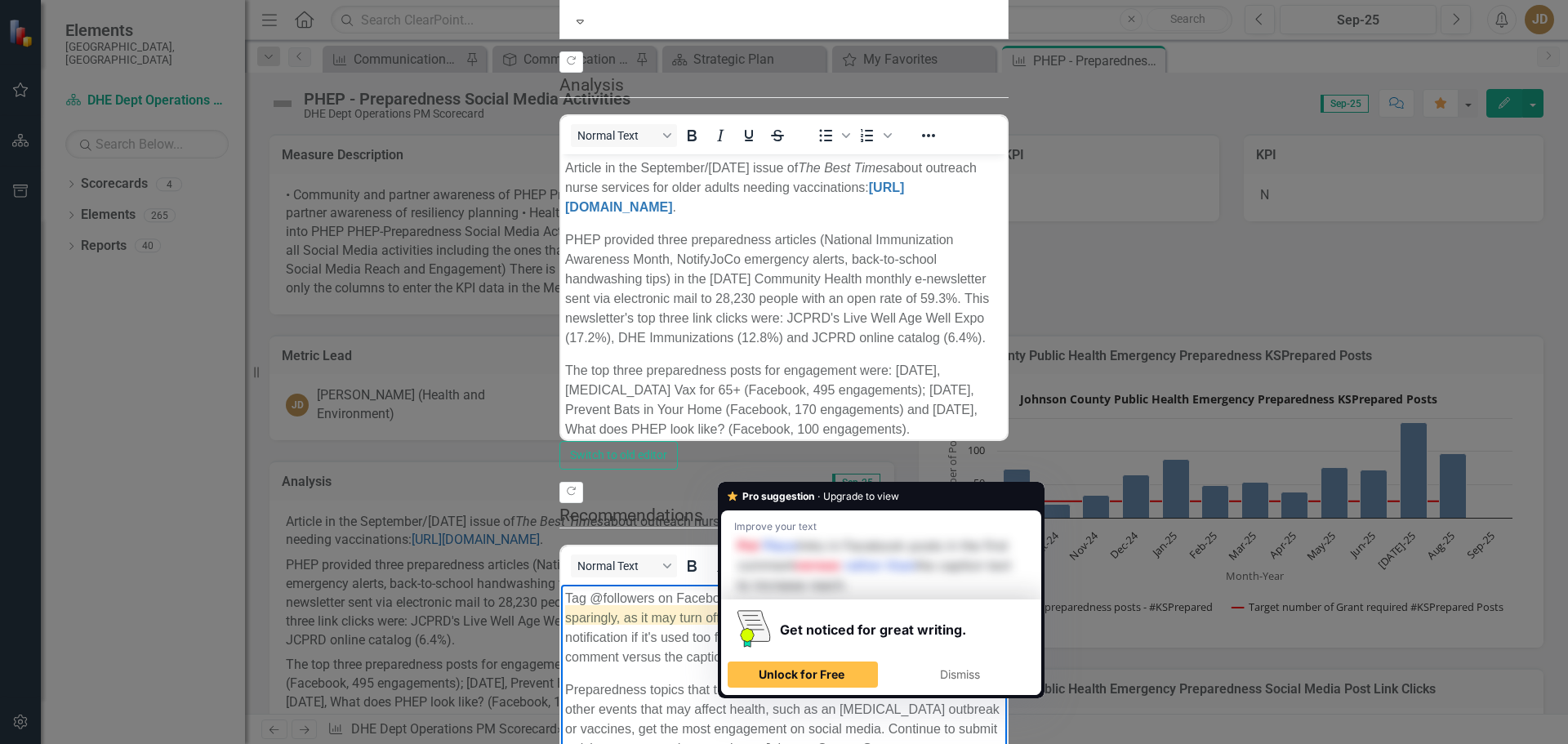
click at [842, 621] on p "Tag @followers on Facebook posts with a wide public appeal. Do this sparingly, …" at bounding box center [783, 628] width 438 height 79
click at [966, 614] on p "Tag @followers on Facebook posts with a wide public appeal. Do this sparingly, …" at bounding box center [783, 628] width 438 height 79
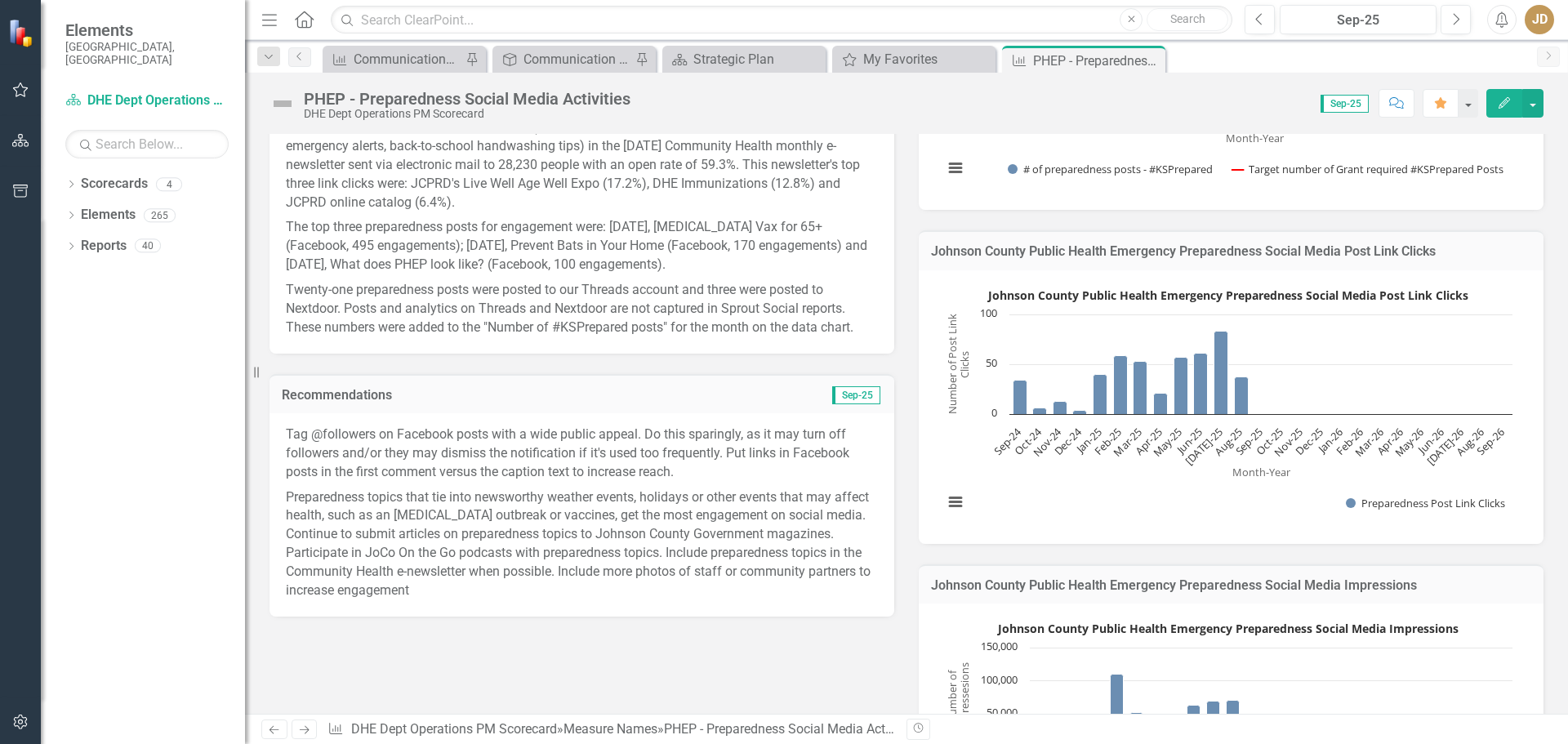
scroll to position [245, 0]
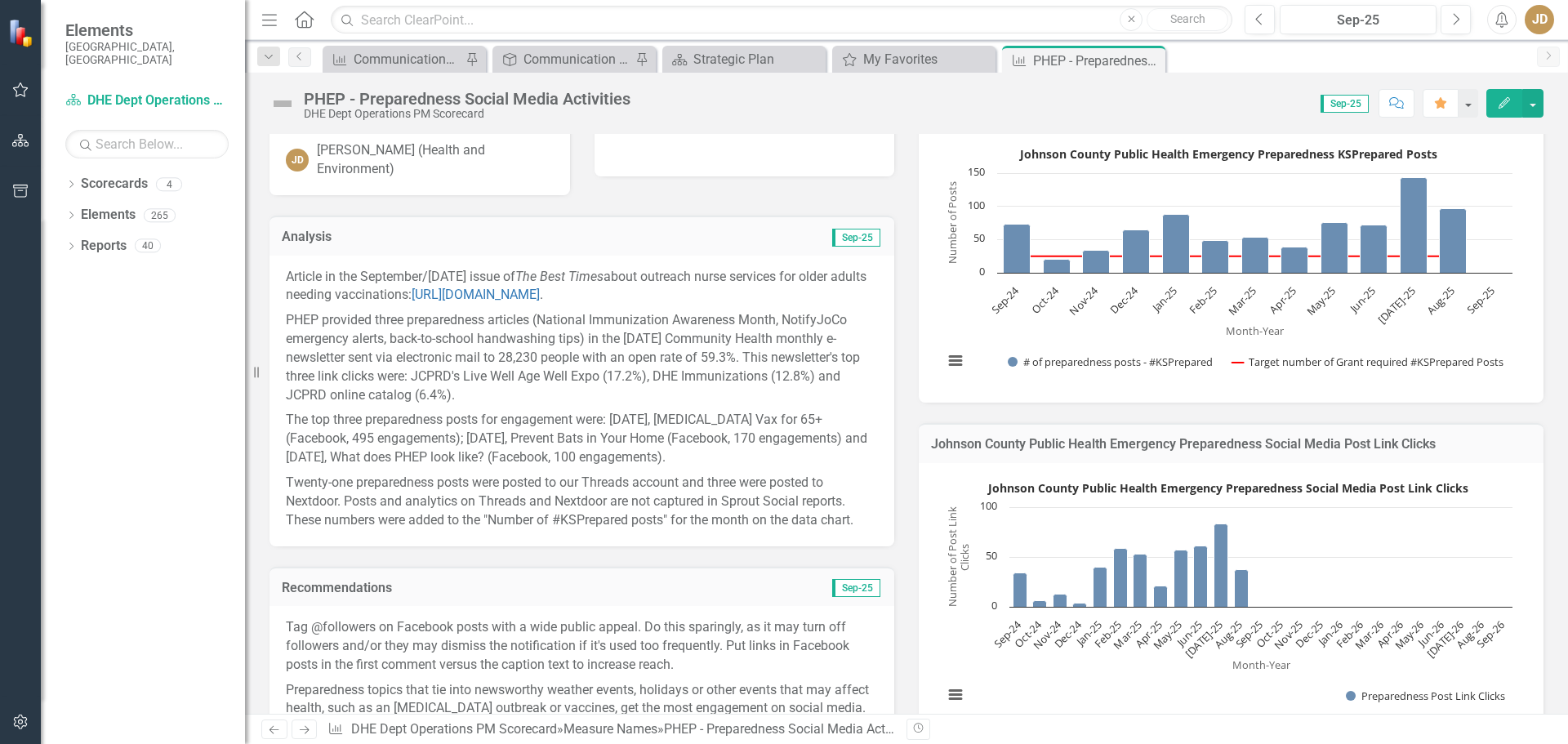
click at [1498, 101] on icon "Edit" at bounding box center [1503, 103] width 15 height 12
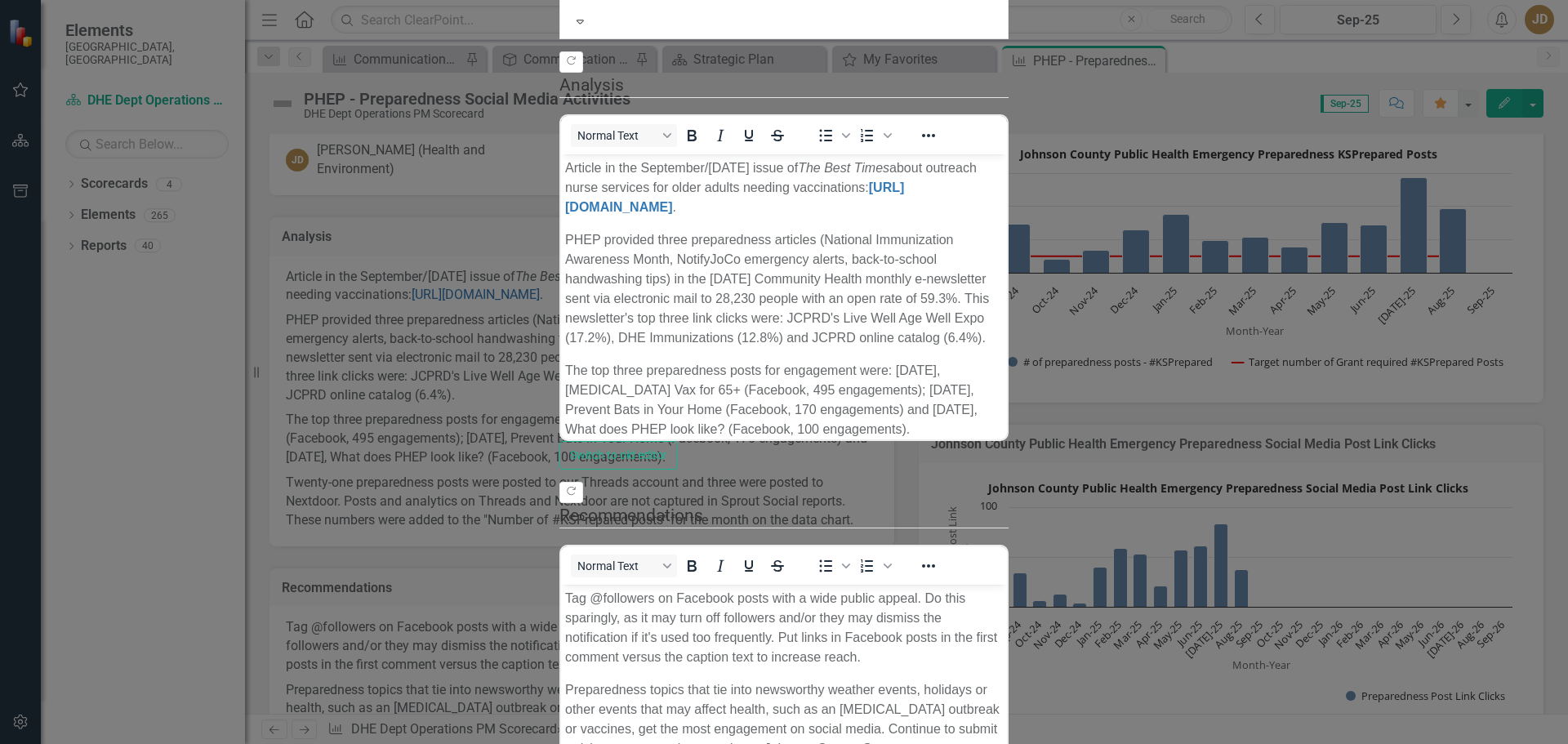
scroll to position [0, 0]
click at [988, 233] on p "PHEP provided three preparedness articles (National Immunization Awareness Mont…" at bounding box center [783, 288] width 438 height 118
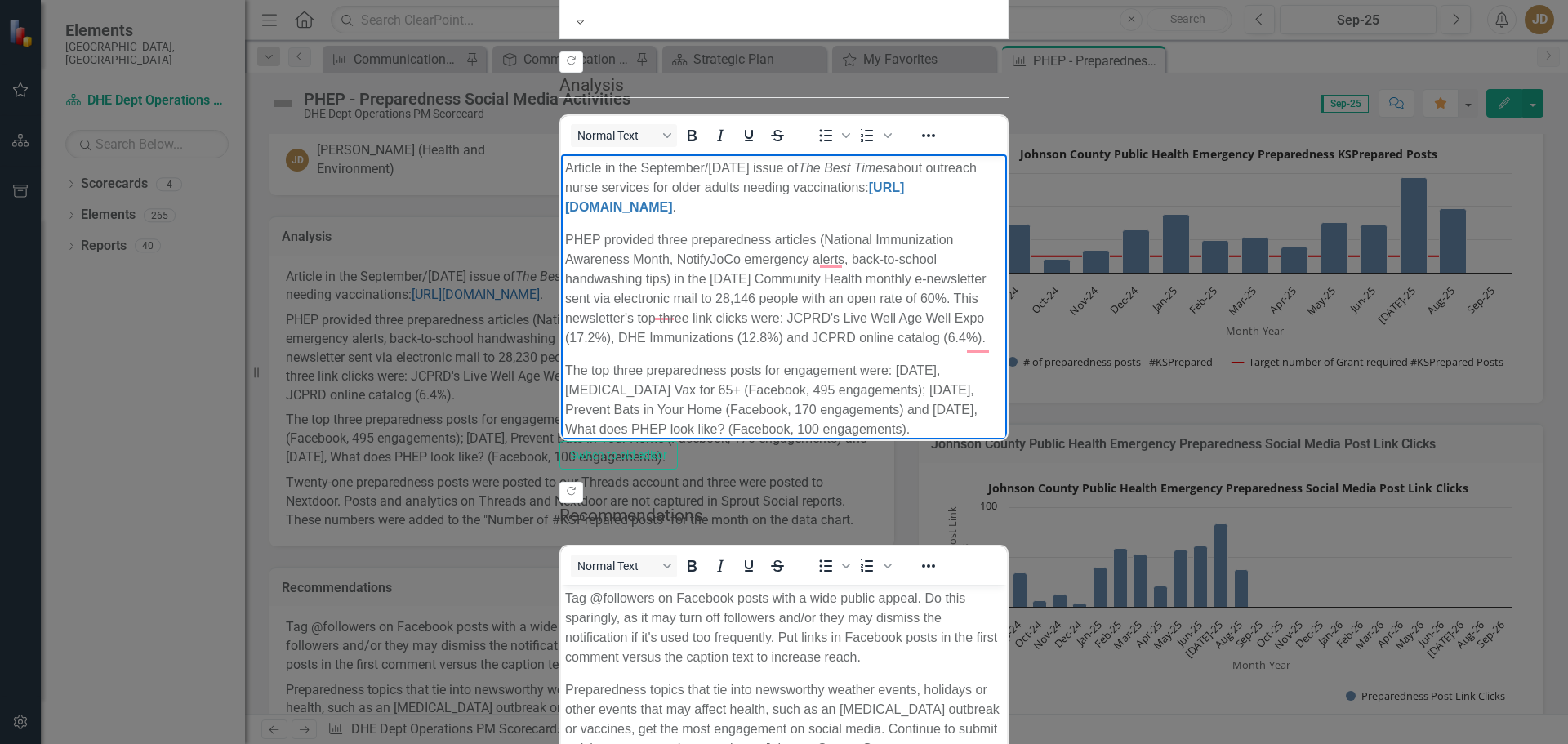
click at [1006, 274] on body "Article in the September/[DATE] issue of The Best Times about outreach nurse se…" at bounding box center [783, 360] width 446 height 413
drag, startPoint x: 694, startPoint y: 251, endPoint x: 798, endPoint y: 215, distance: 110.1
click at [694, 251] on p "PHEP provided three preparedness articles (National Immunization Awareness Mont…" at bounding box center [783, 288] width 438 height 118
click at [1002, 229] on p "PHEP provided three preparedness articles (National Immunization Awareness Mont…" at bounding box center [783, 288] width 438 height 118
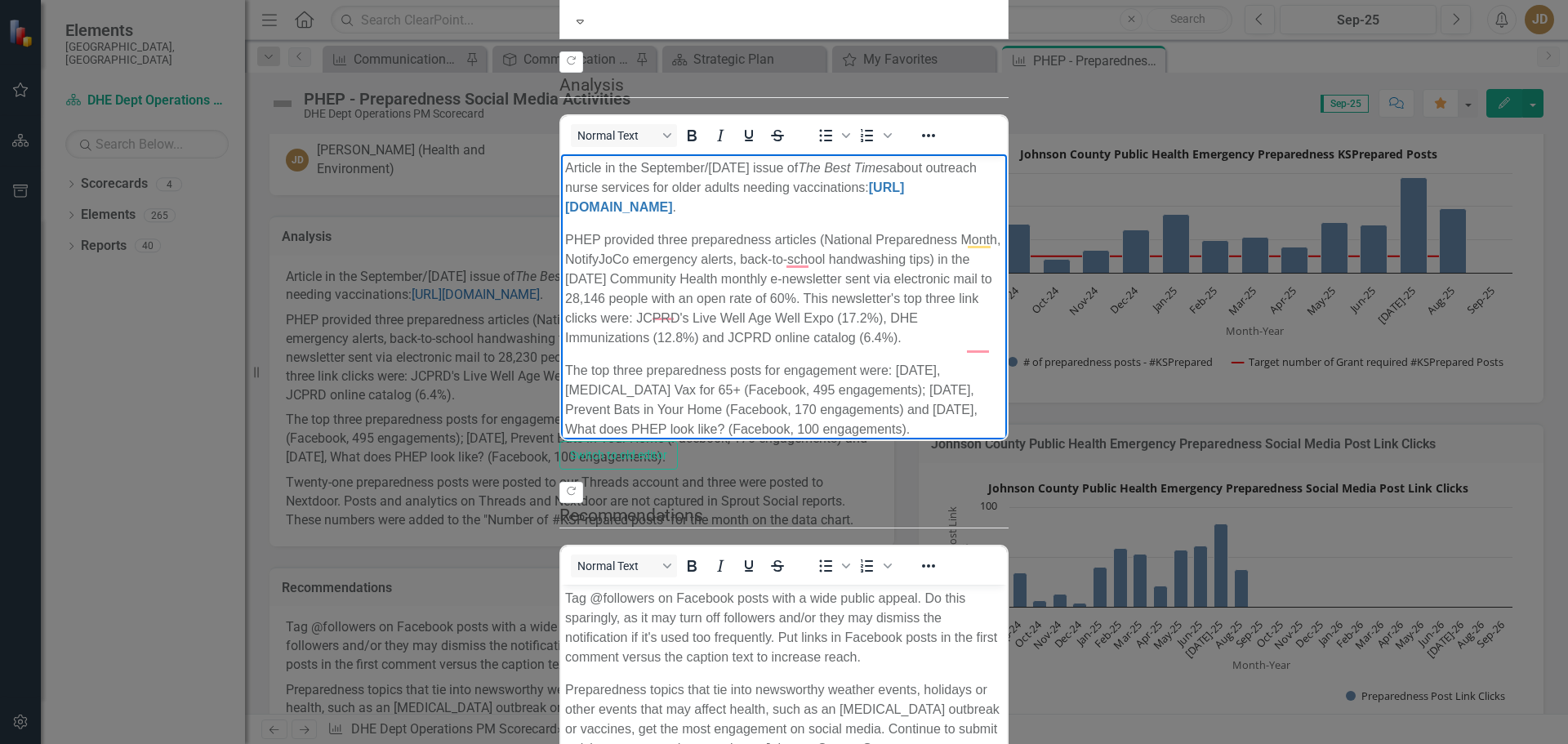
click at [1002, 229] on p "PHEP provided three preparedness articles (National Preparedness Month, NotifyJ…" at bounding box center [783, 288] width 438 height 118
drag, startPoint x: 1449, startPoint y: 217, endPoint x: 1259, endPoint y: 224, distance: 190.1
click at [1002, 229] on p "PHEP provided three preparedness articles (National Preparedness Month, Respira…" at bounding box center [783, 288] width 438 height 118
click at [623, 258] on p "PHEP provided three preparedness articles (National Preparedness Month, Respira…" at bounding box center [783, 288] width 438 height 118
click at [596, 257] on p "PHEP provided three preparedness articles (National Preparedness Month, Respira…" at bounding box center [783, 288] width 438 height 118
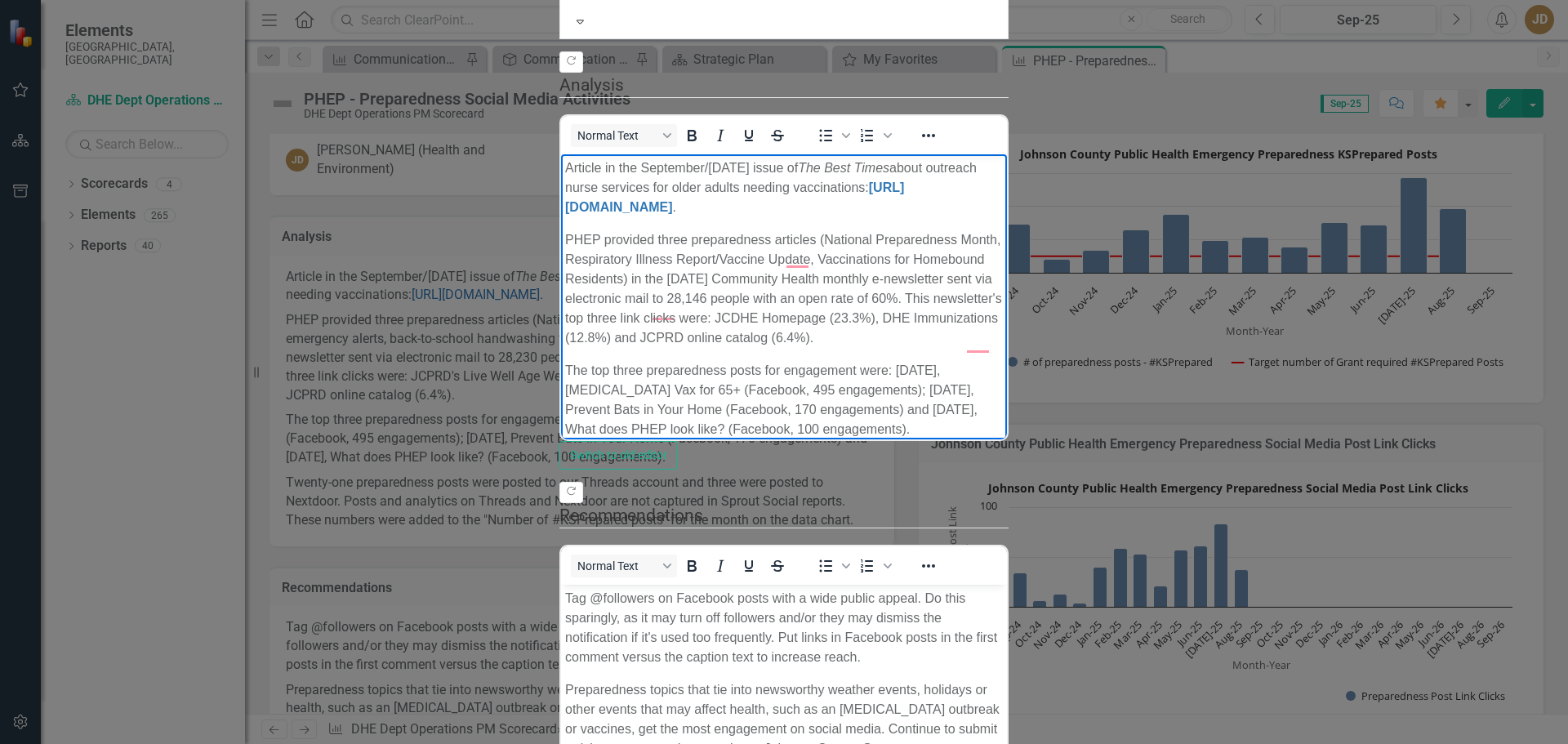
click at [734, 257] on p "PHEP provided three preparedness articles (National Preparedness Month, Respira…" at bounding box center [783, 288] width 438 height 118
drag, startPoint x: 980, startPoint y: 259, endPoint x: 991, endPoint y: 248, distance: 15.6
click at [980, 258] on p "PHEP provided three preparedness articles (National Preparedness Month, Respira…" at bounding box center [783, 288] width 438 height 118
click at [825, 360] on p "The top three preparedness posts for engagement were: [DATE], [MEDICAL_DATA] Va…" at bounding box center [783, 400] width 438 height 79
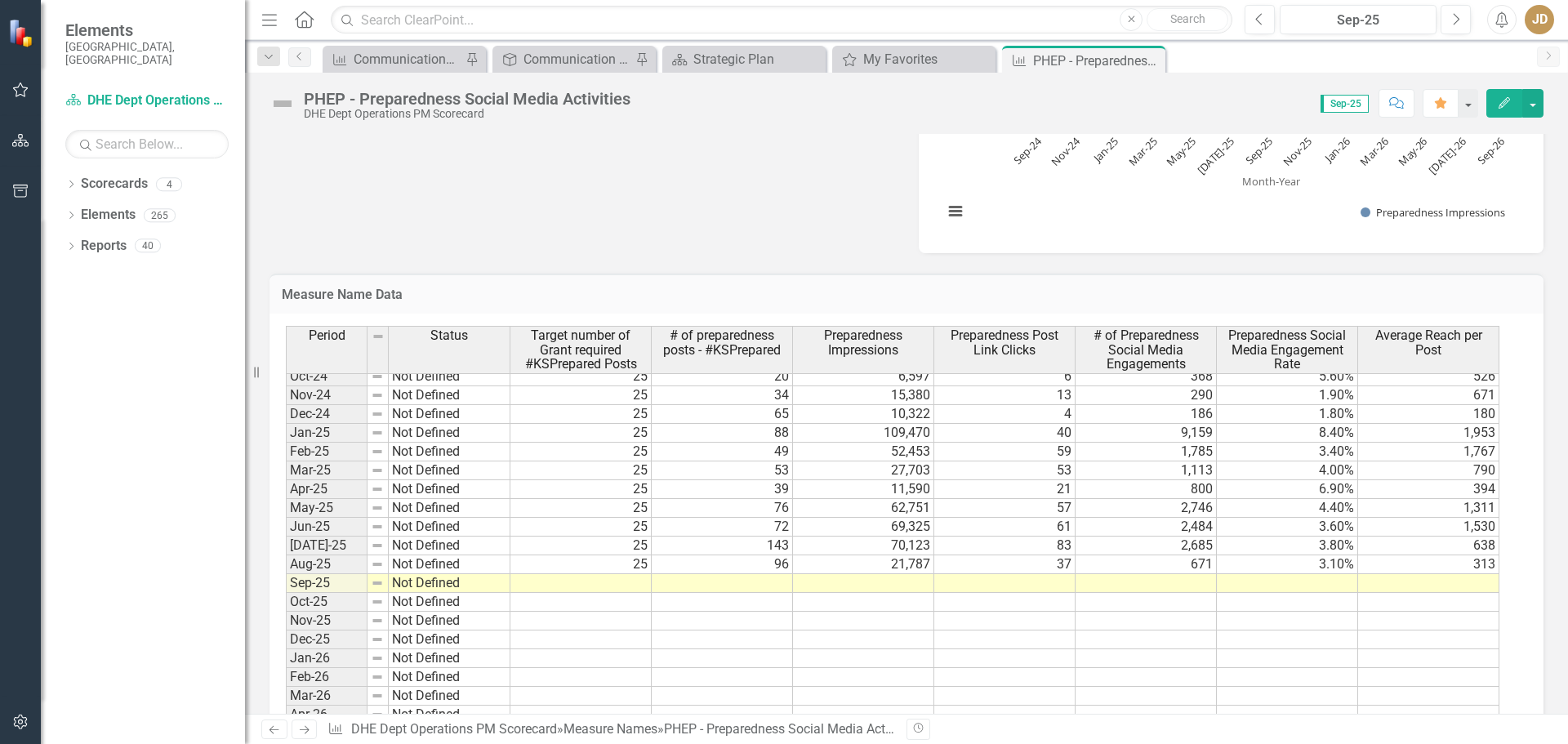
click at [625, 583] on tbody "Sep-23 Exceeded 8 81 29,203 301 1,191 4.10% 658 Oct-23 Not Defined 8 3 1,671 0 …" at bounding box center [892, 499] width 1213 height 752
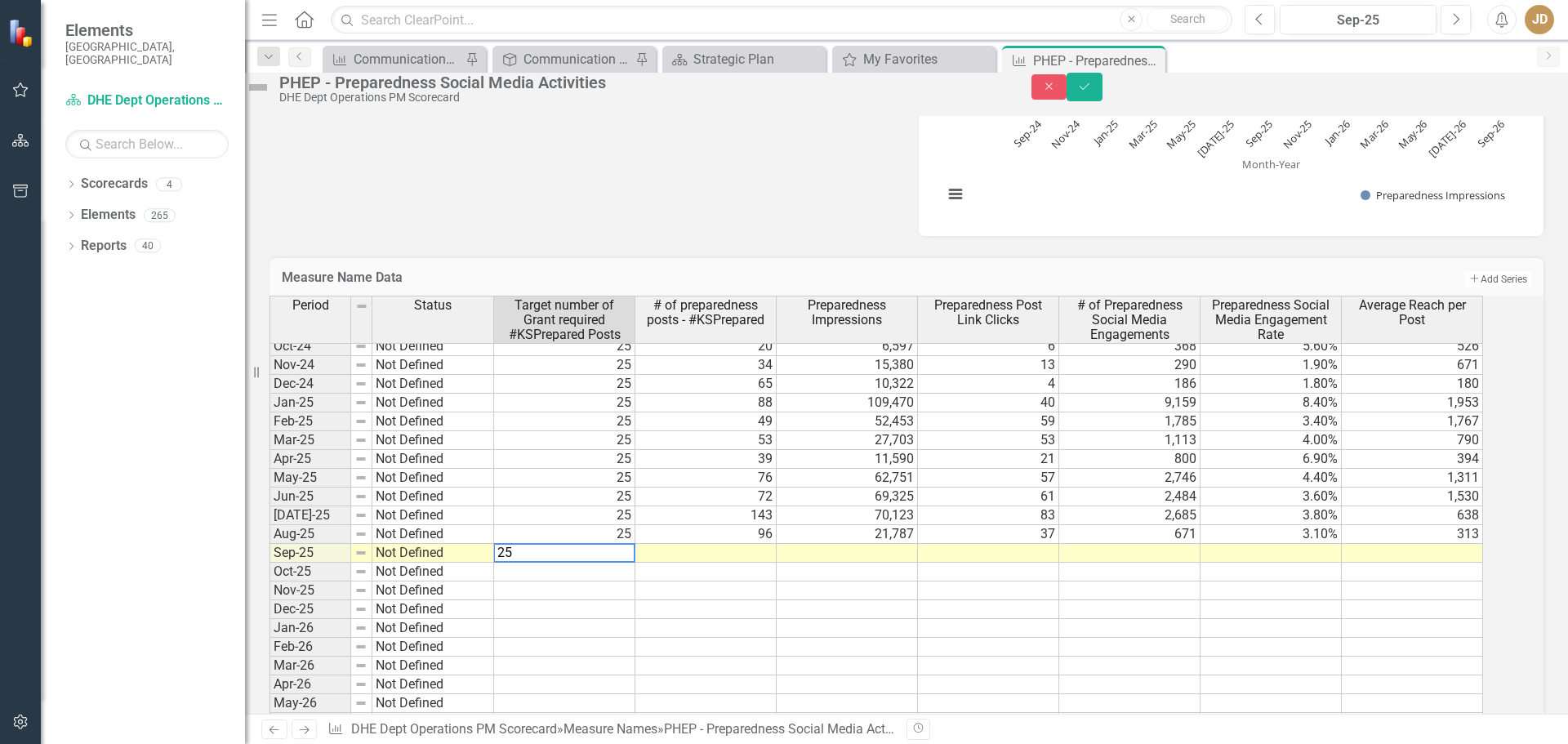
type textarea "25"
click at [776, 563] on td at bounding box center [706, 553] width 142 height 19
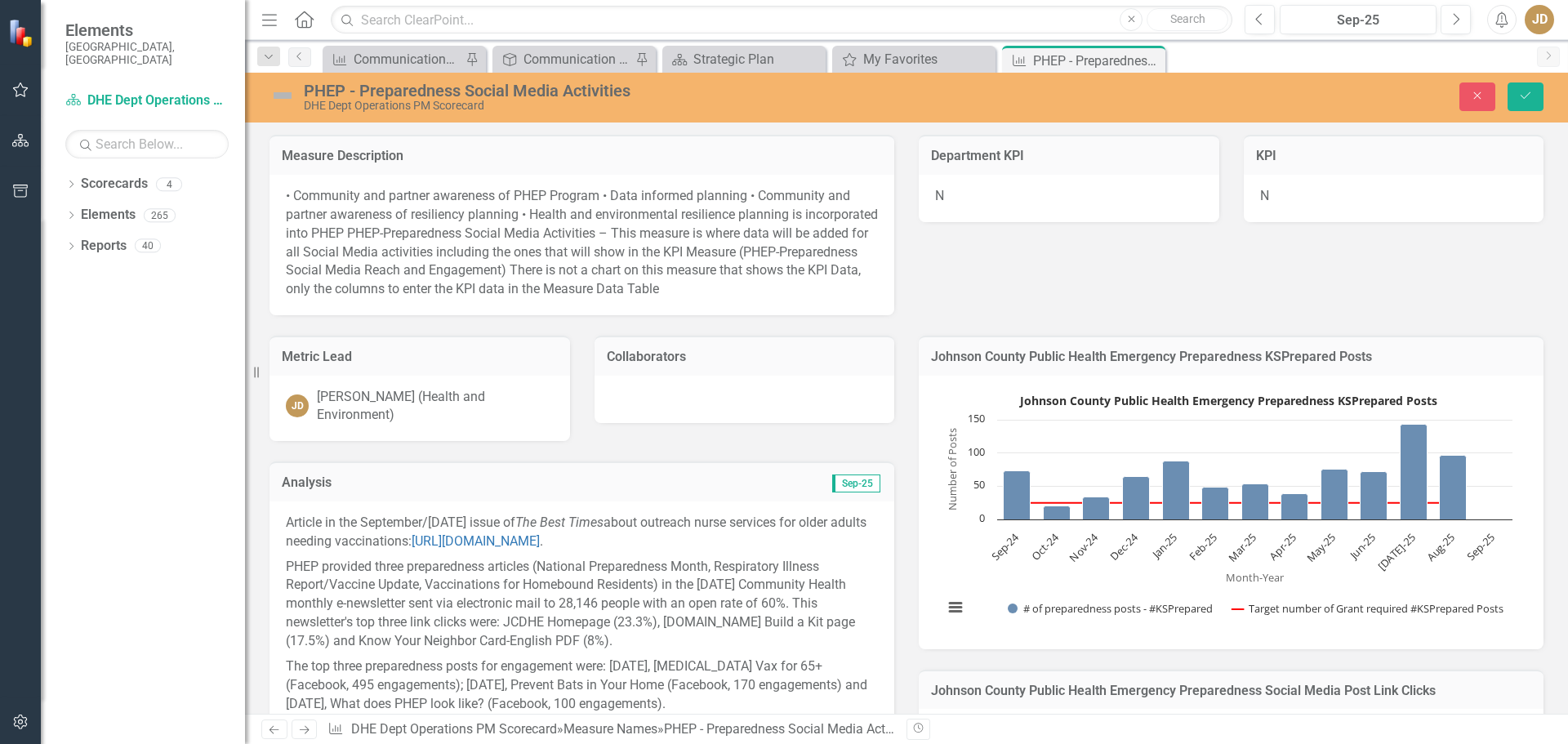
scroll to position [2205, 0]
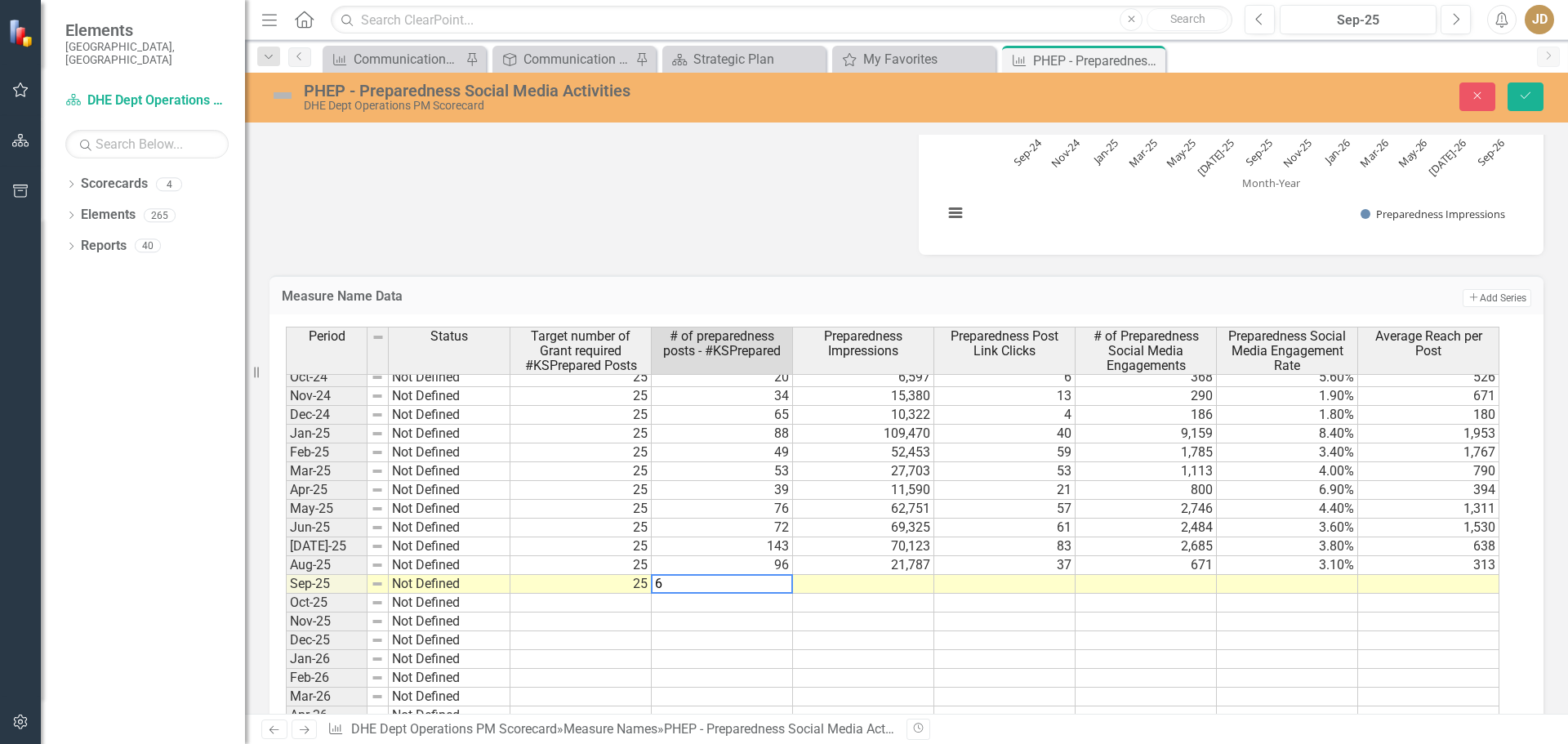
type textarea "68"
click at [909, 580] on td at bounding box center [864, 584] width 142 height 19
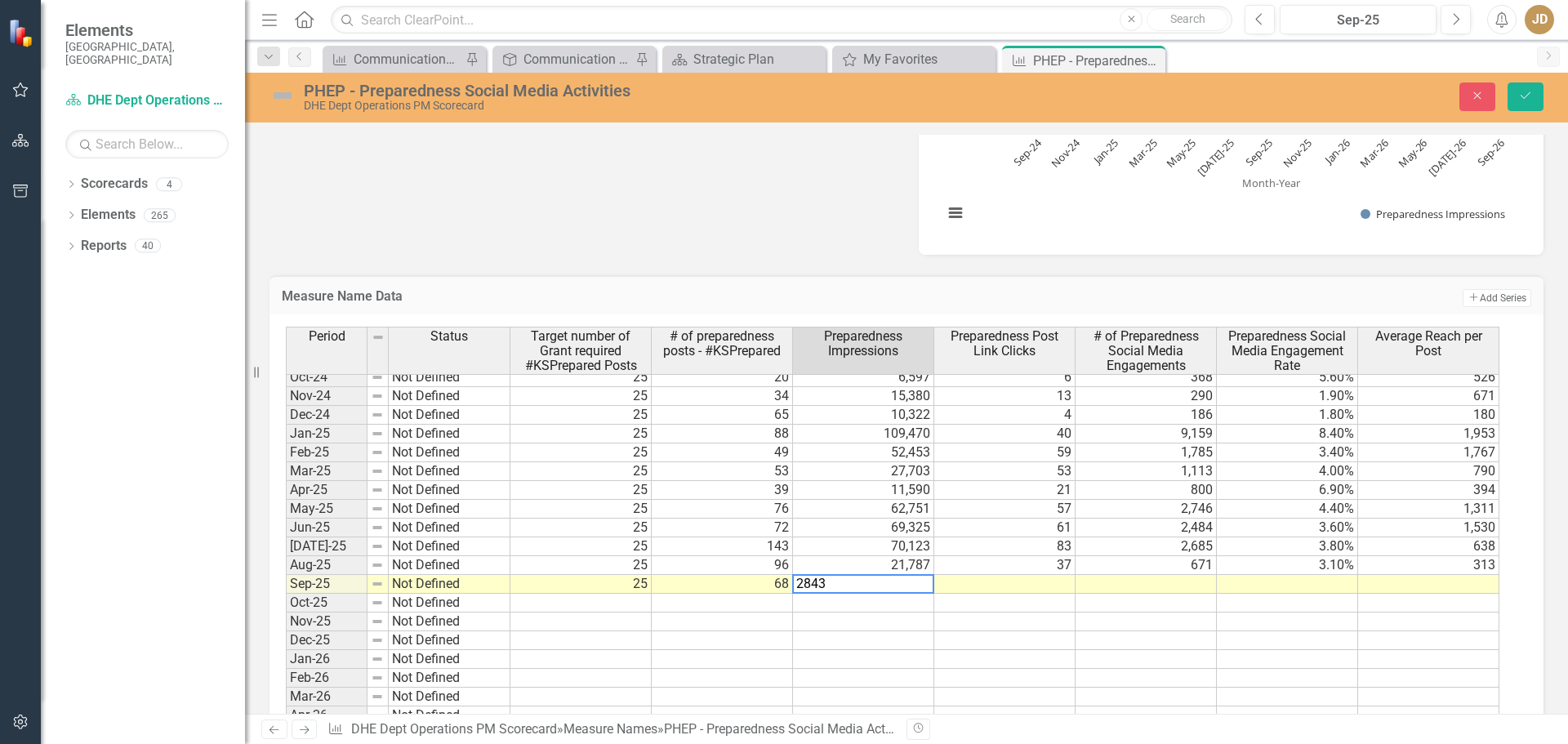
type textarea "28431"
click at [1060, 580] on td at bounding box center [1005, 584] width 142 height 19
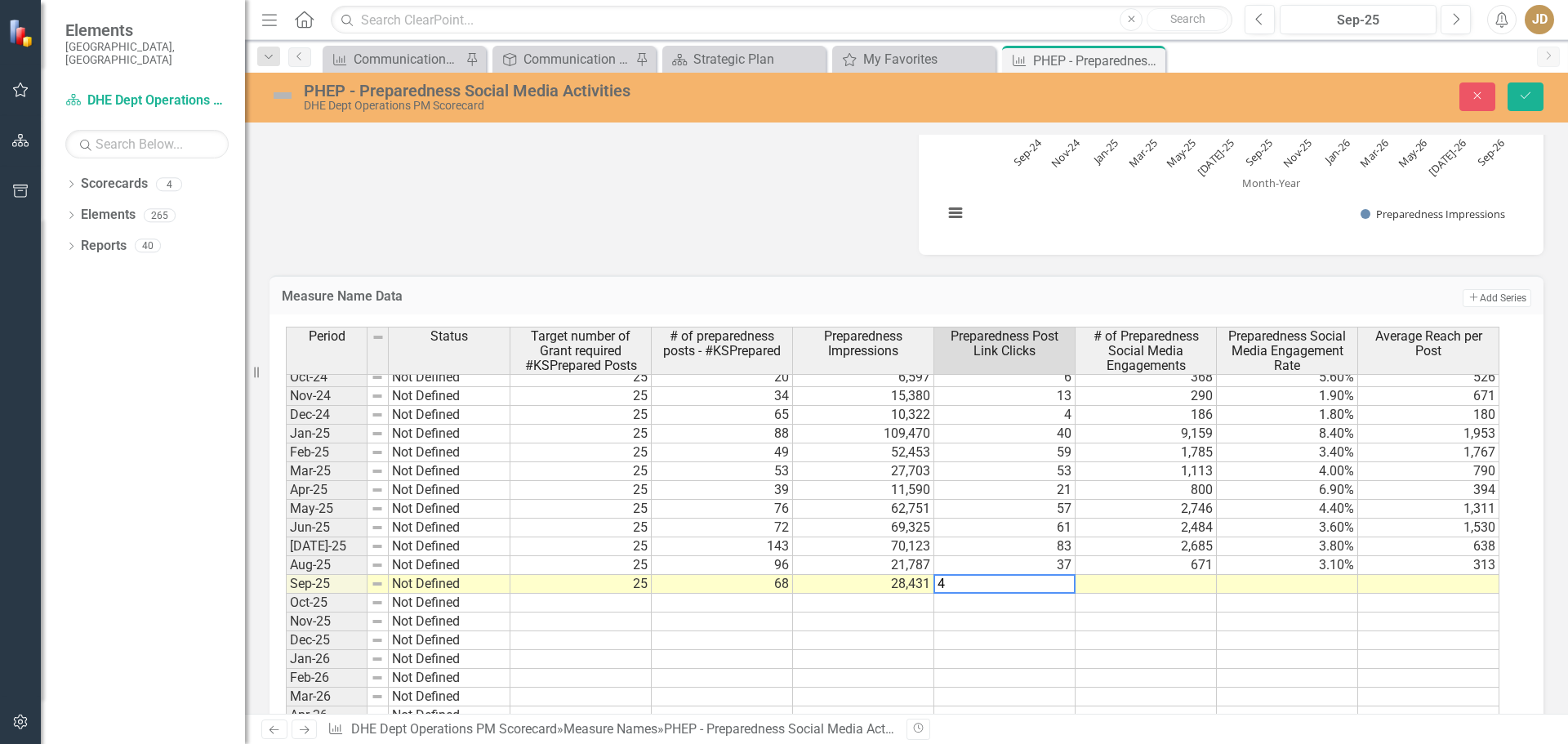
type textarea "40"
click at [1191, 587] on td at bounding box center [1146, 584] width 142 height 19
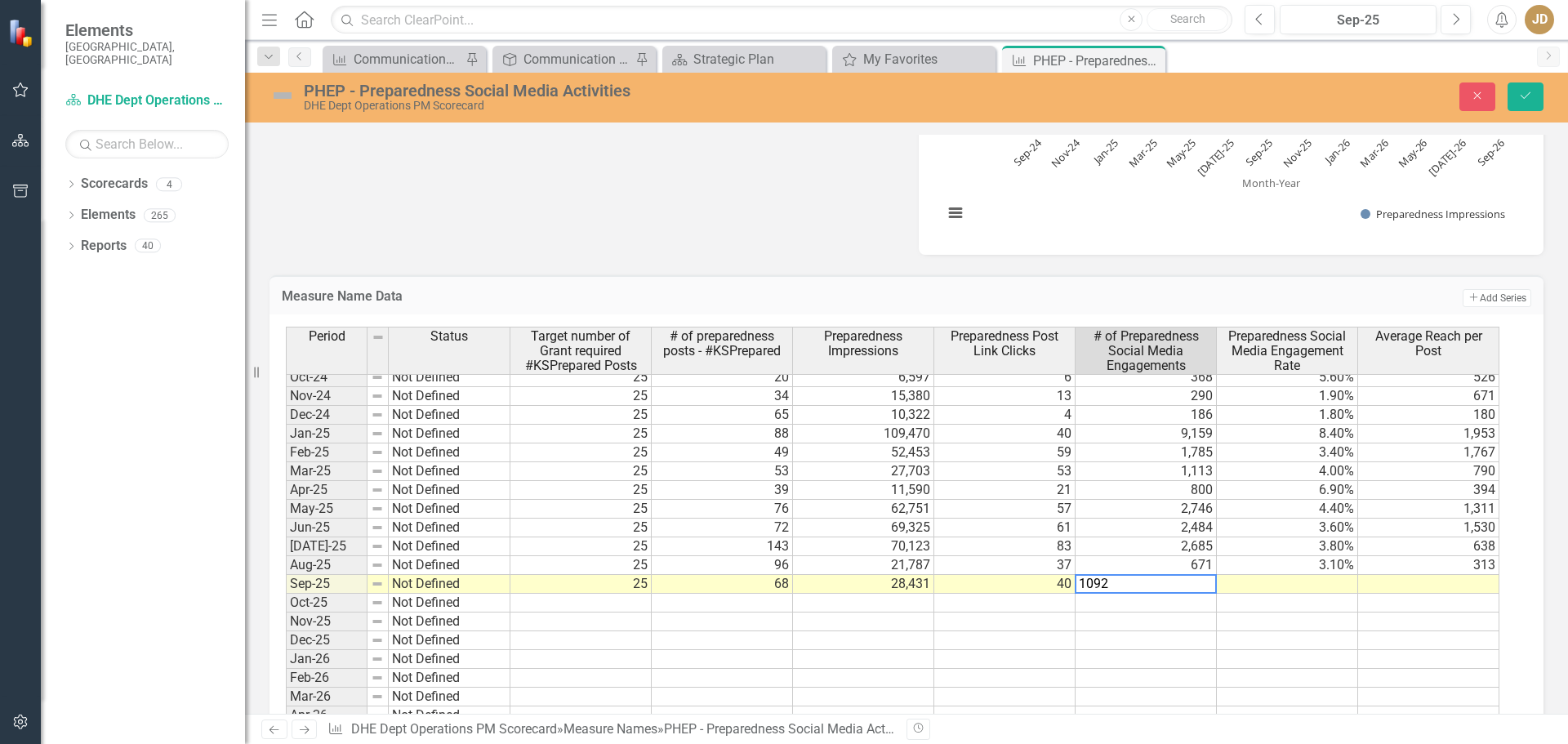
type textarea "1092"
click at [1297, 643] on td at bounding box center [1288, 641] width 142 height 19
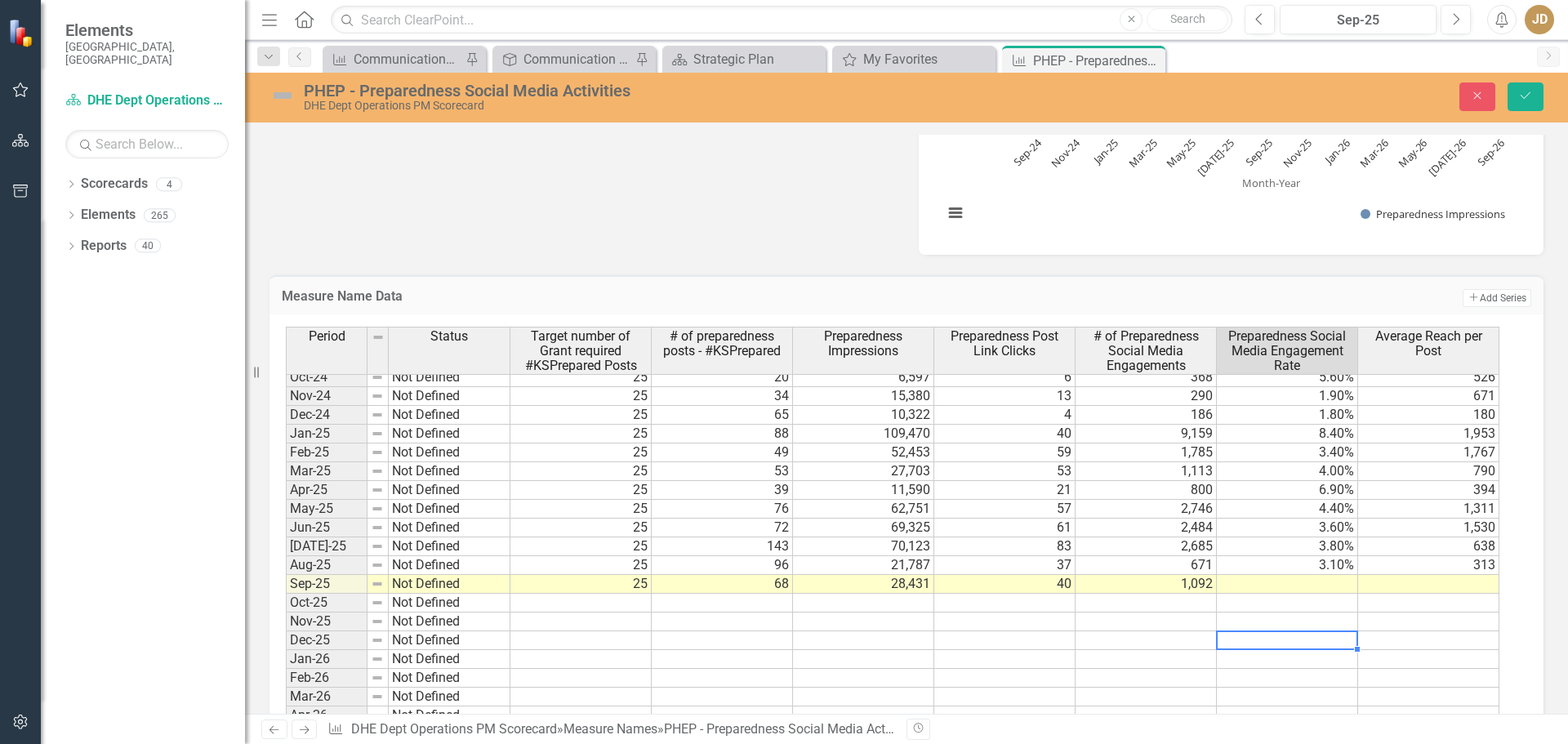
click at [1331, 587] on td at bounding box center [1288, 584] width 142 height 19
click at [1324, 582] on td at bounding box center [1288, 584] width 142 height 19
type textarea "4.4"
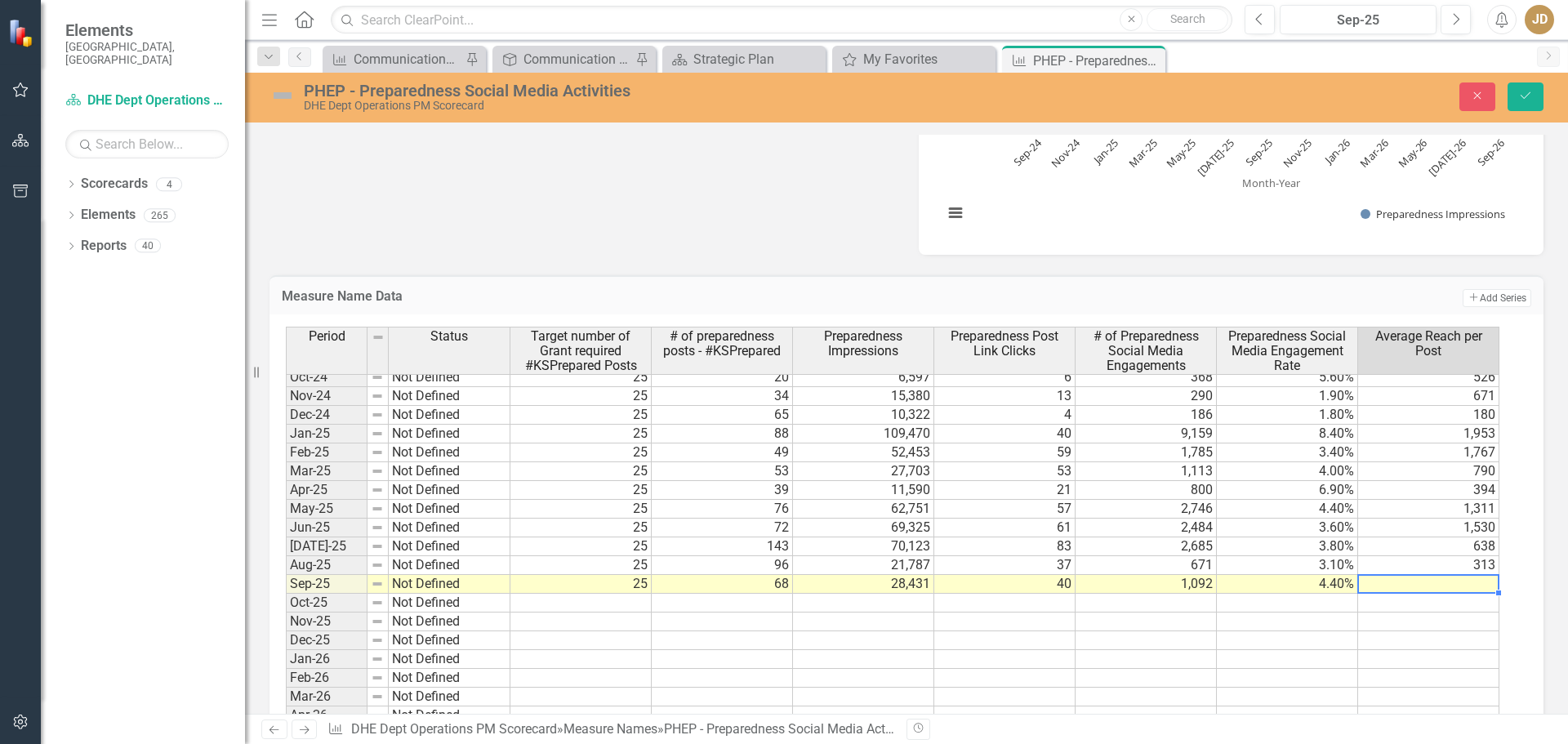
click at [1465, 584] on td at bounding box center [1428, 584] width 142 height 19
type textarea "498"
click at [1457, 647] on td at bounding box center [1428, 641] width 142 height 19
click at [1532, 94] on icon "Save" at bounding box center [1525, 95] width 15 height 12
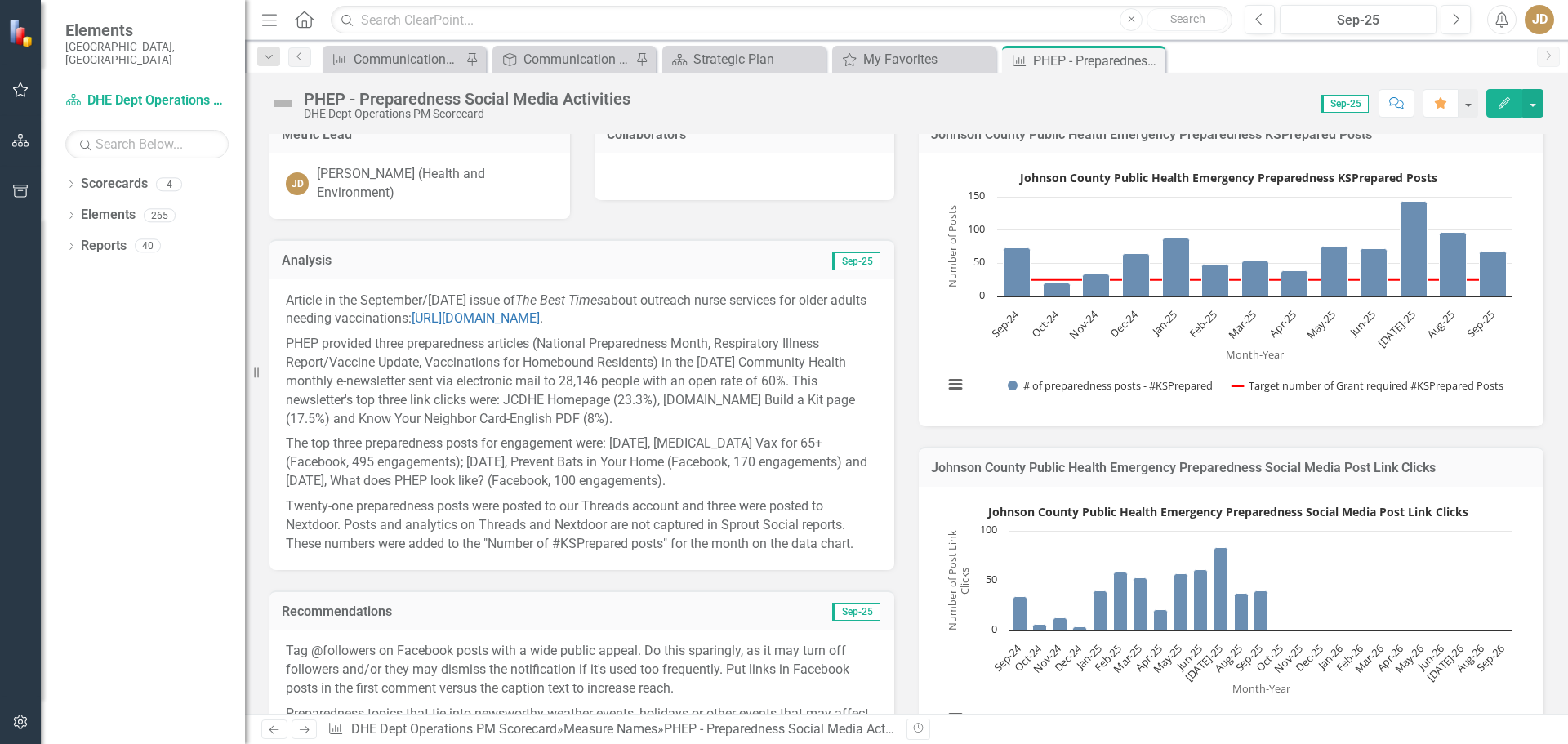
scroll to position [0, 0]
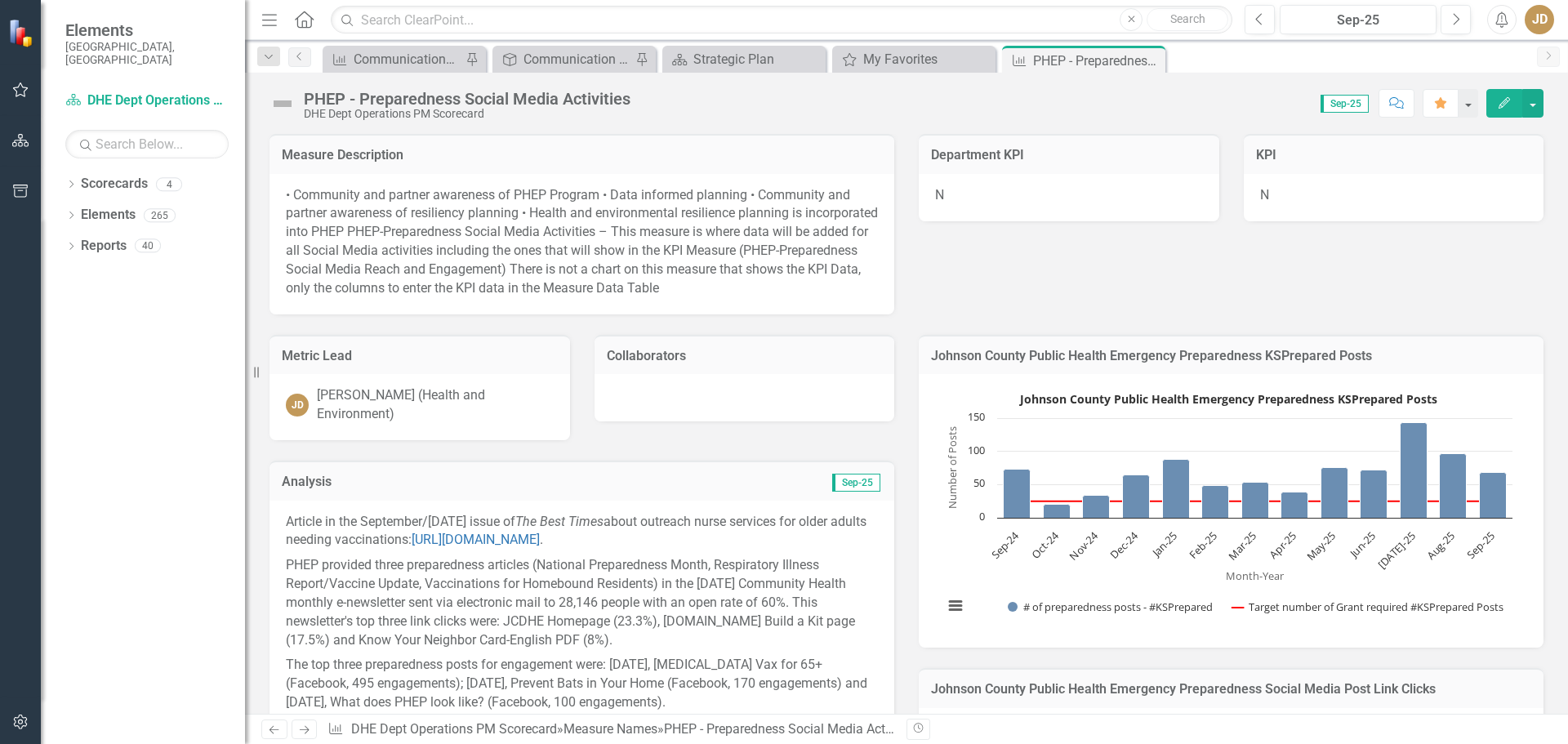
click at [1503, 98] on icon "Edit" at bounding box center [1503, 103] width 15 height 12
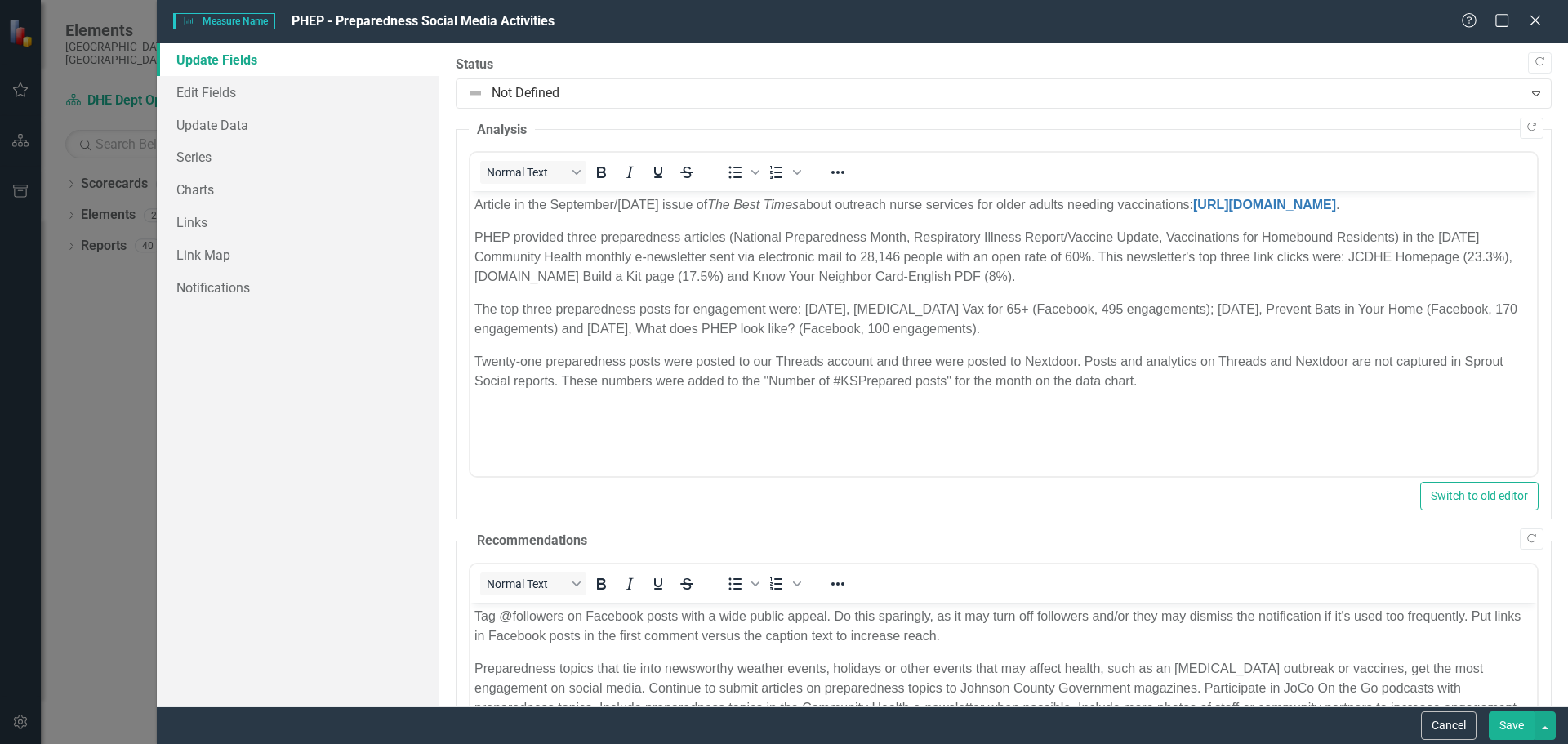
click at [539, 381] on p "Twenty-one preparedness posts were posted to our Threads account and three were…" at bounding box center [1002, 372] width 1058 height 39
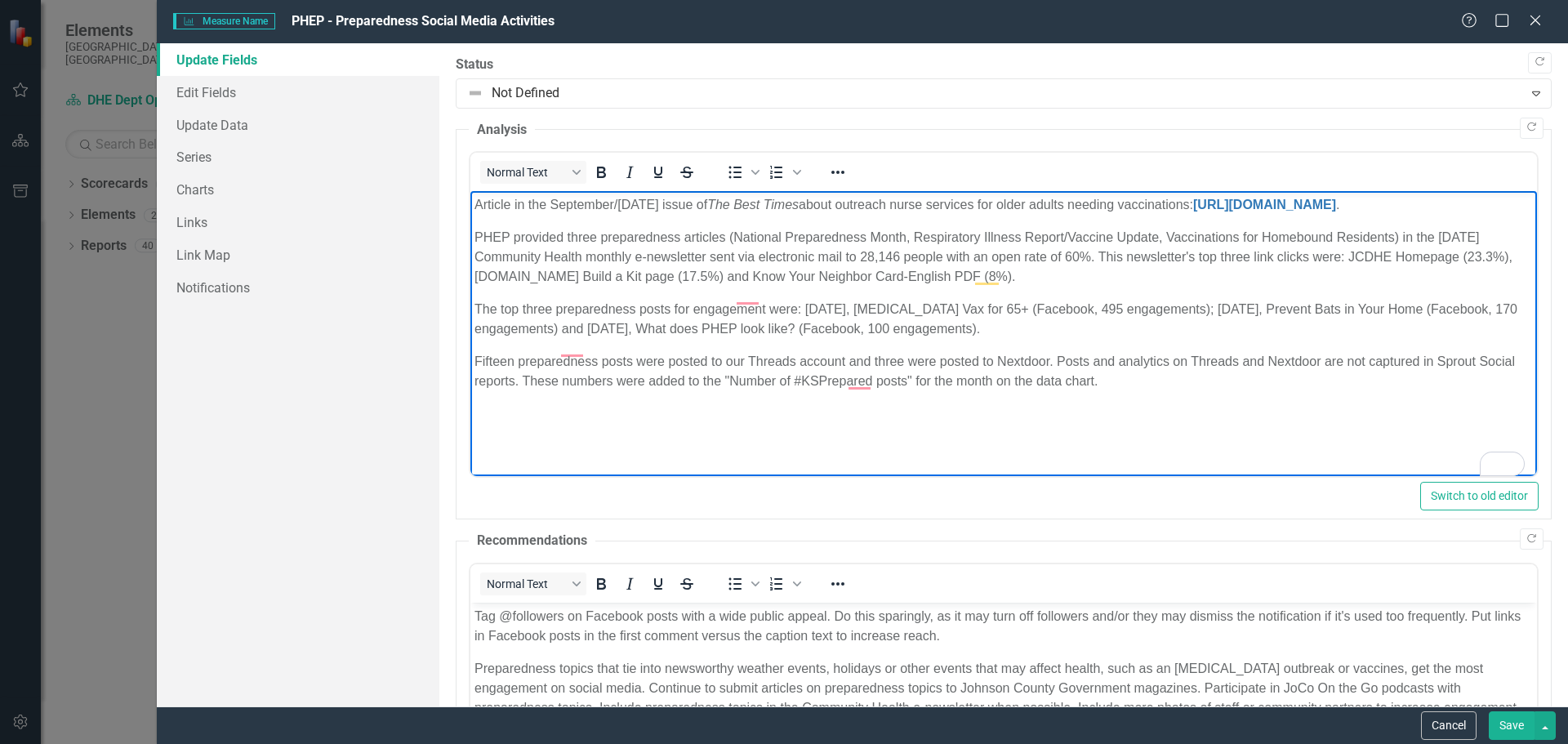
click at [521, 392] on p "Fifteen preparedness posts were posted to our Threads account and three were po…" at bounding box center [1002, 372] width 1058 height 39
click at [1105, 392] on p "Fifteen preparedness posts were posted to our Threads account and three were po…" at bounding box center [1002, 372] width 1058 height 39
click at [1518, 727] on button "Save" at bounding box center [1511, 725] width 45 height 29
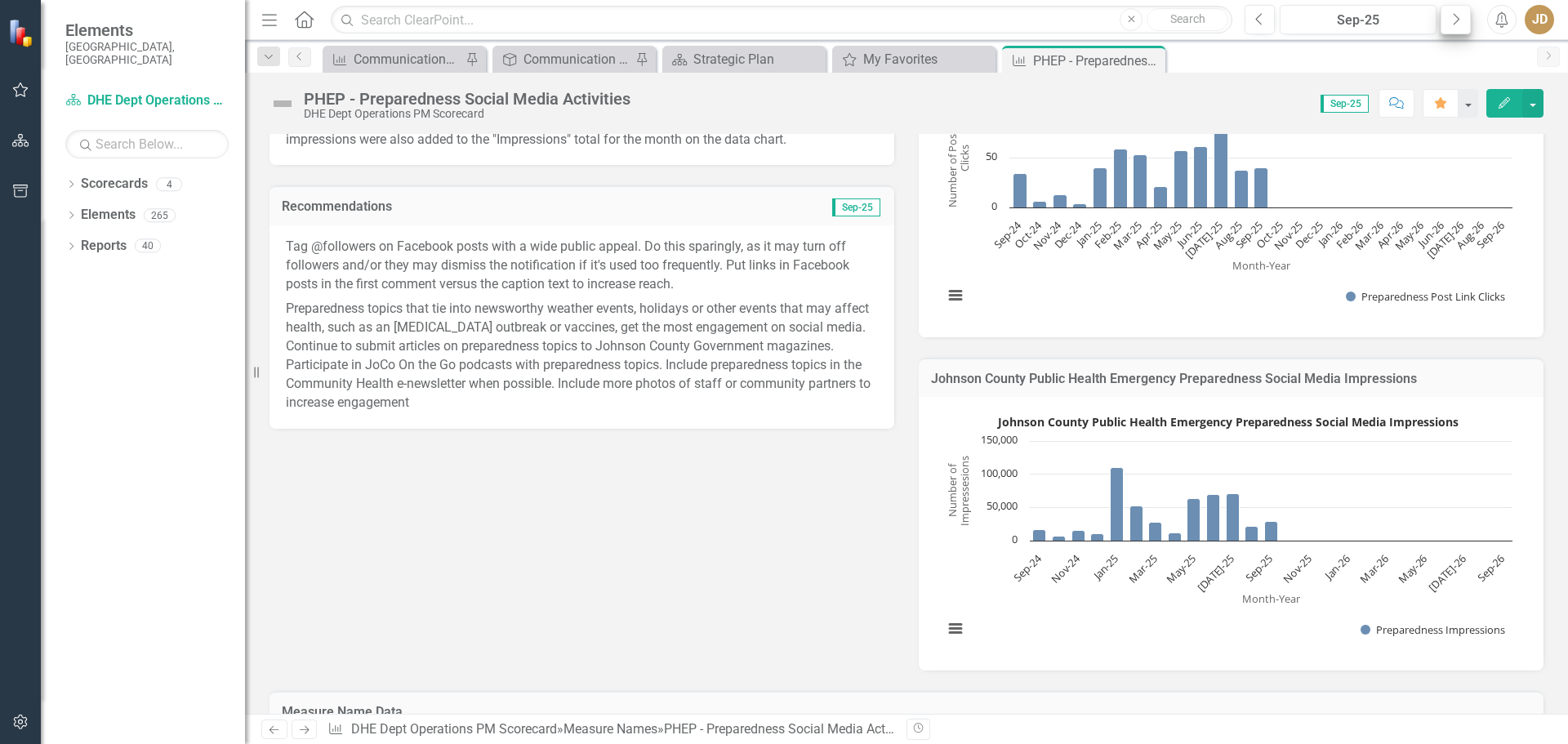
scroll to position [627, 0]
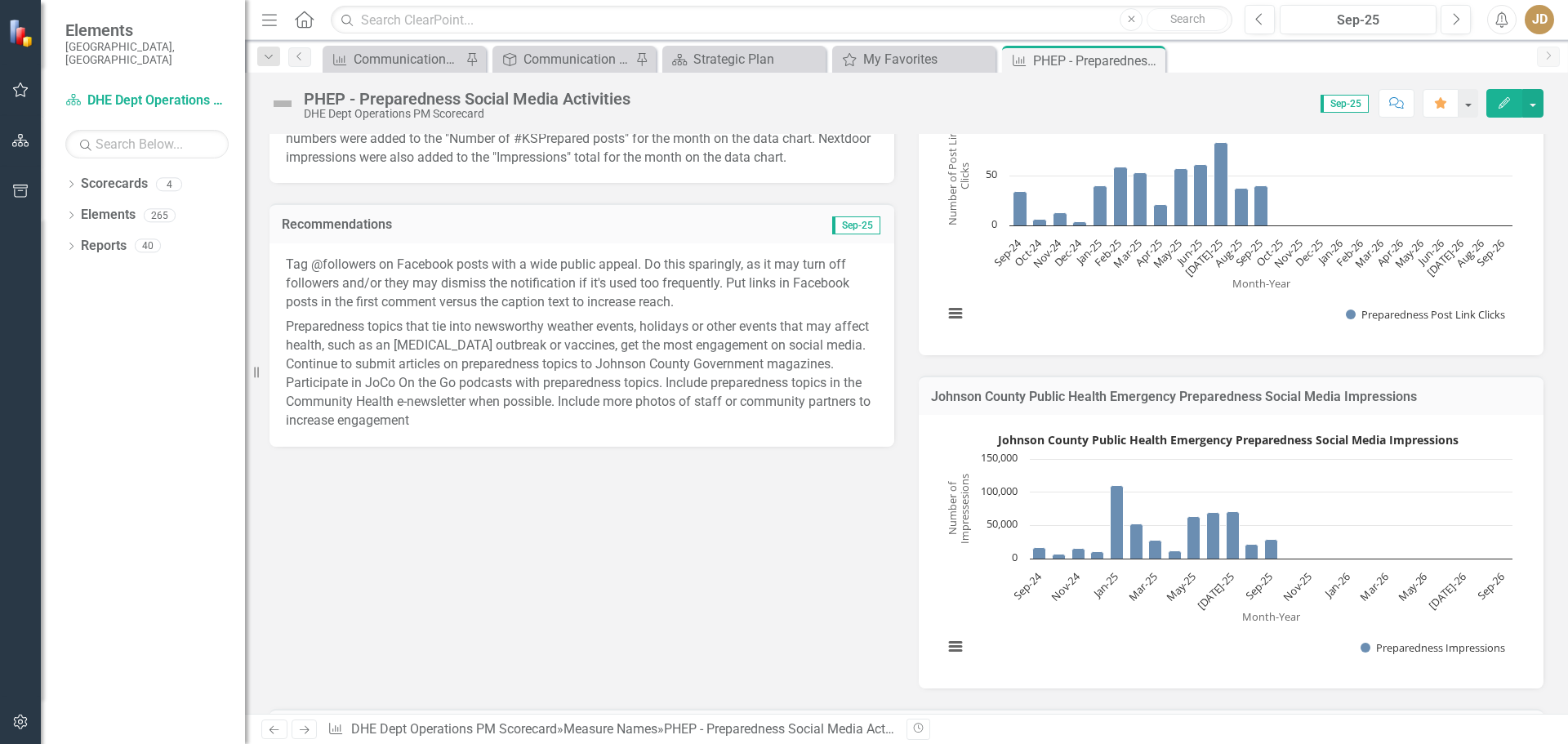
click at [1508, 108] on icon "Edit" at bounding box center [1503, 103] width 15 height 12
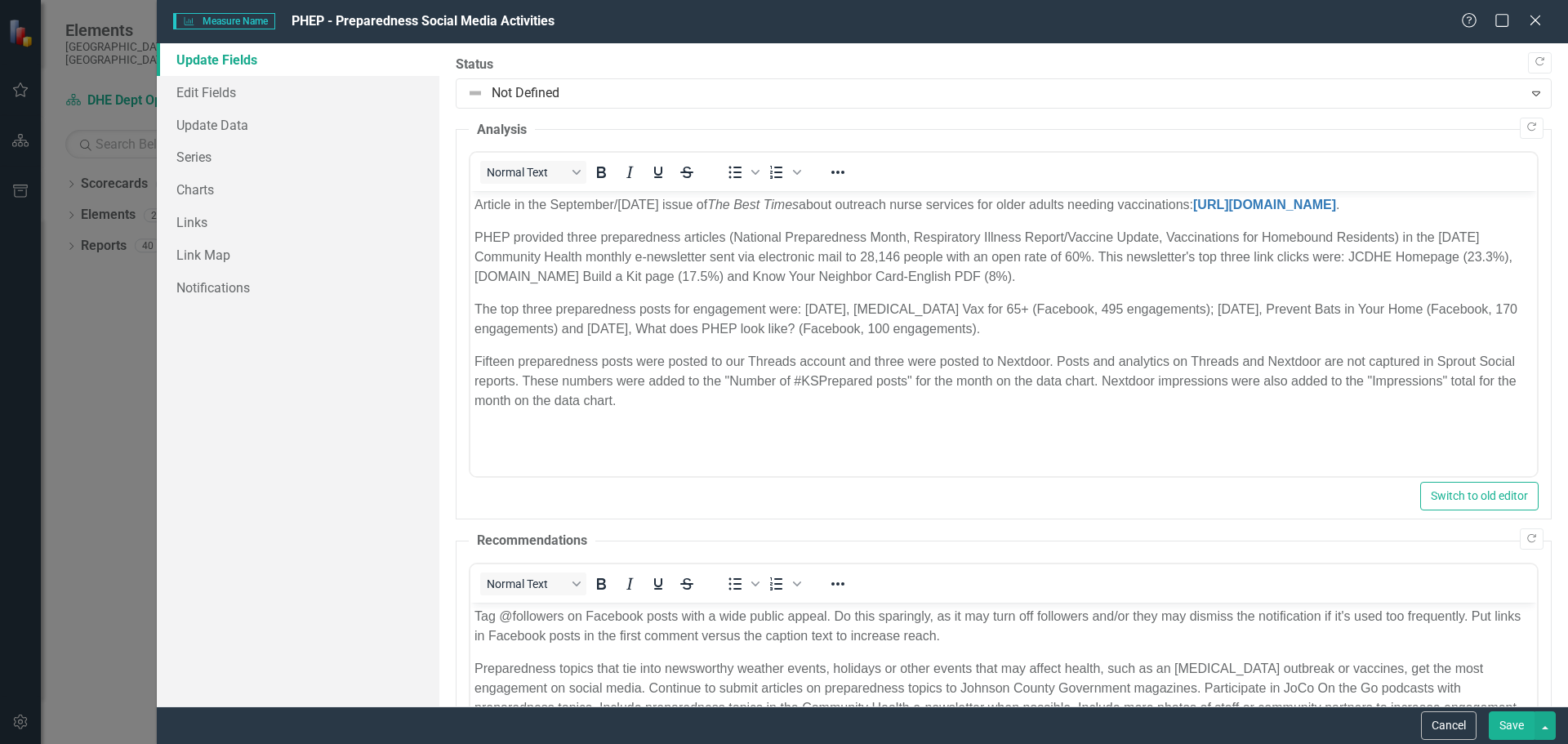
scroll to position [0, 0]
click at [1371, 401] on p "Fifteen preparedness posts were posted to our Threads account and three were po…" at bounding box center [1002, 382] width 1058 height 59
click at [1516, 725] on button "Save" at bounding box center [1511, 725] width 45 height 29
